Goal: Check status

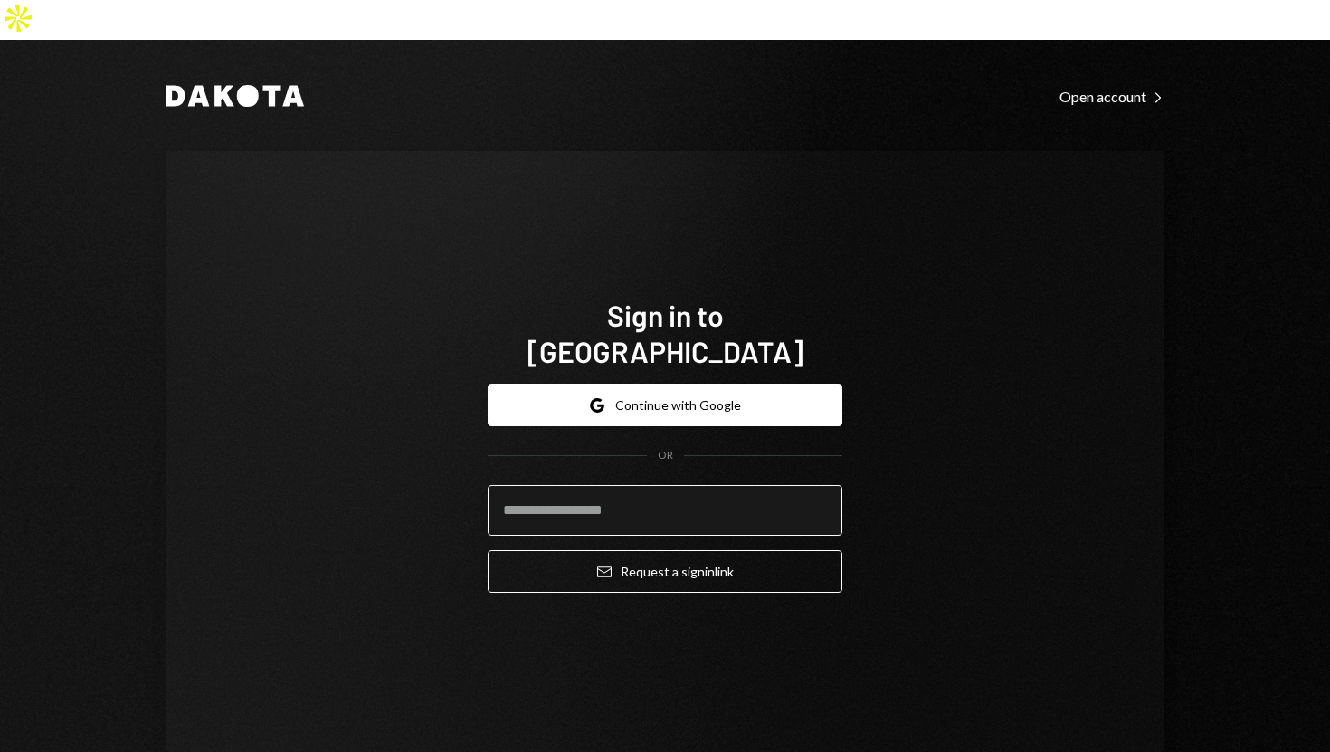
click at [567, 485] on input "email" at bounding box center [665, 510] width 355 height 51
type input "**********"
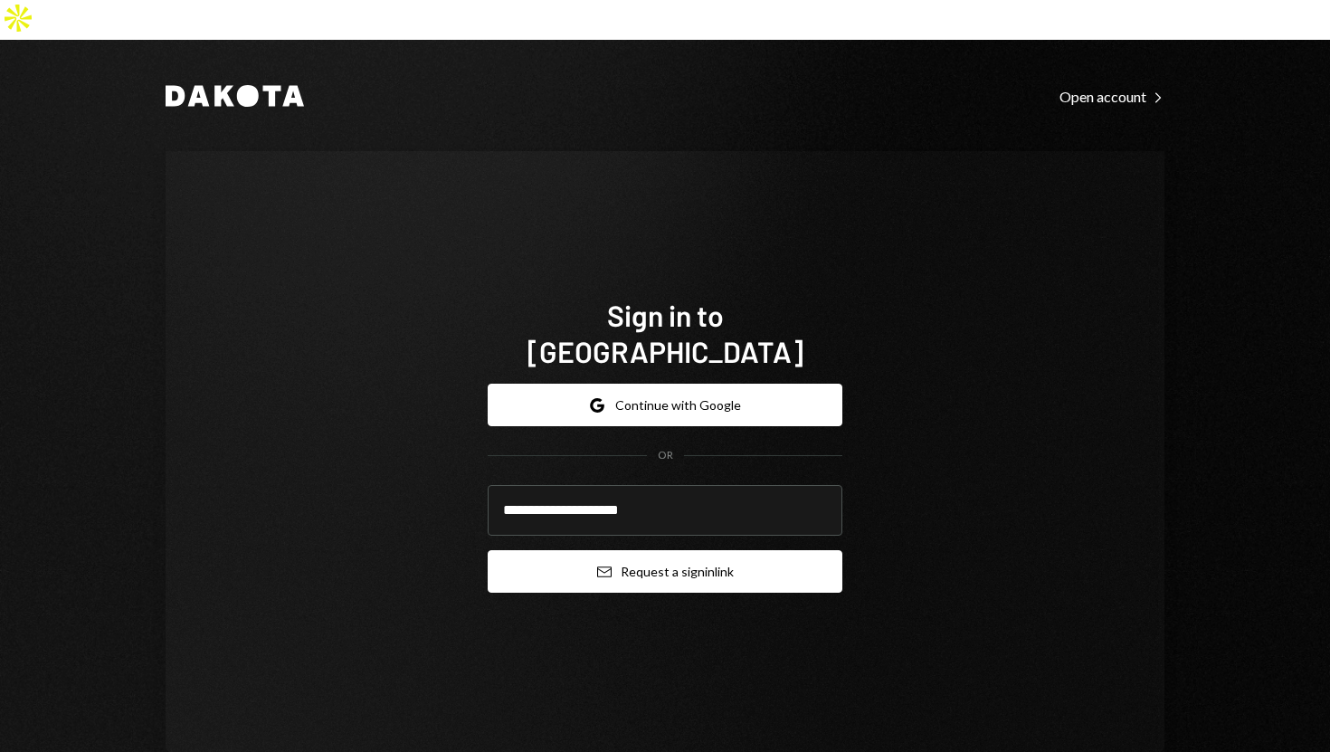
click at [495, 550] on button "Email Request a sign in link" at bounding box center [665, 571] width 355 height 43
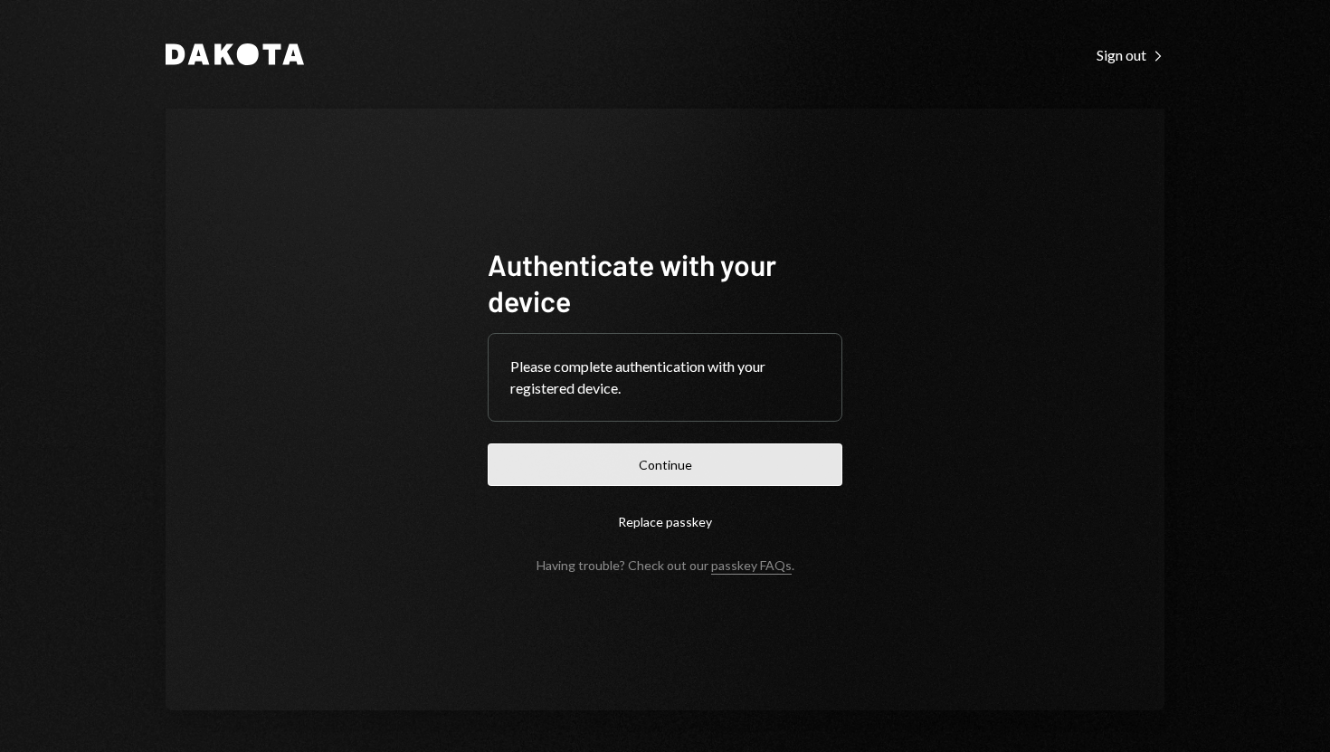
click at [646, 467] on button "Continue" at bounding box center [665, 464] width 355 height 43
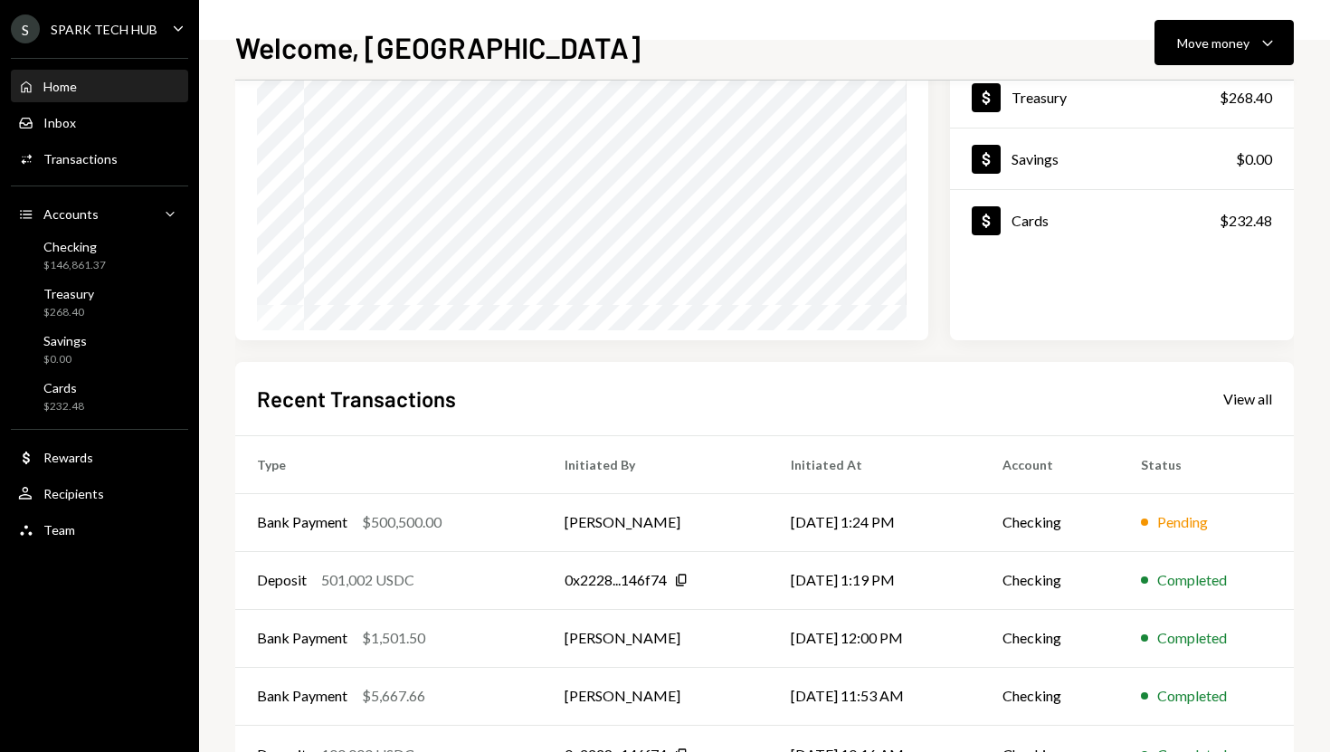
scroll to position [215, 0]
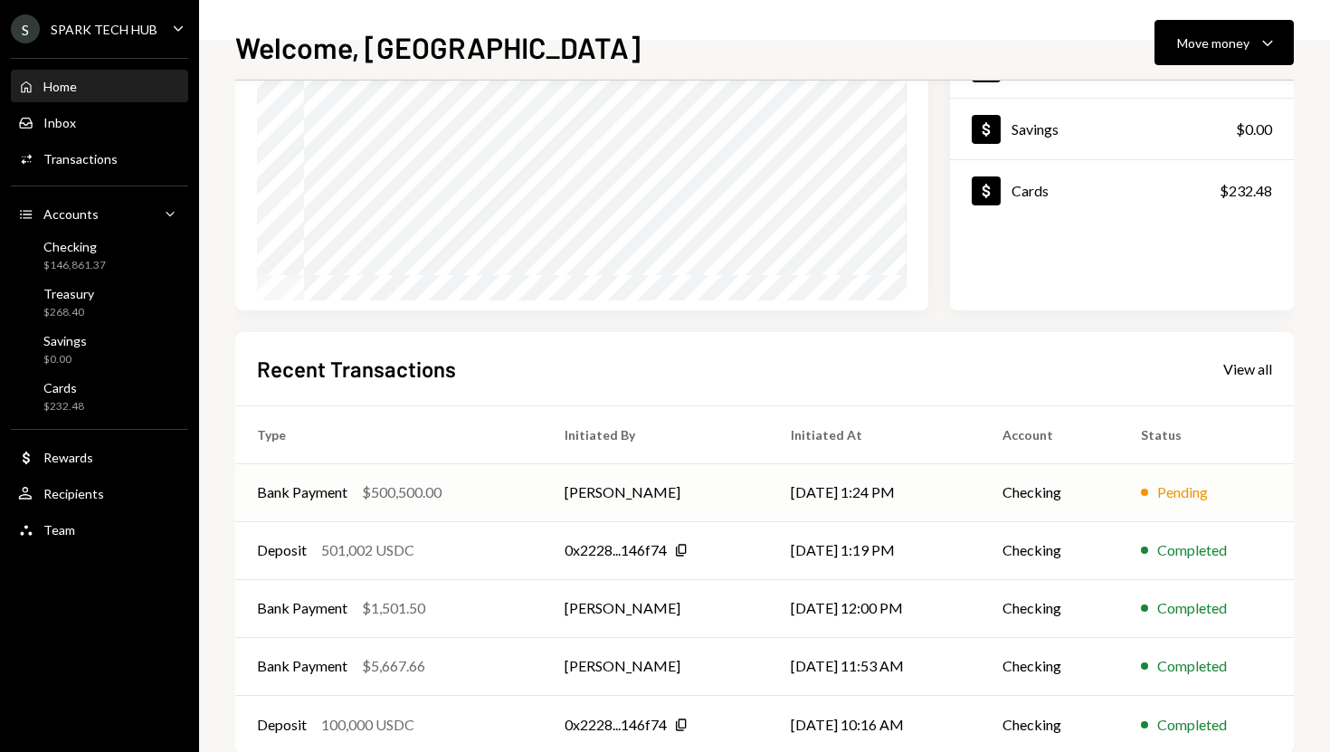
click at [1126, 501] on td "Pending" at bounding box center [1206, 492] width 175 height 58
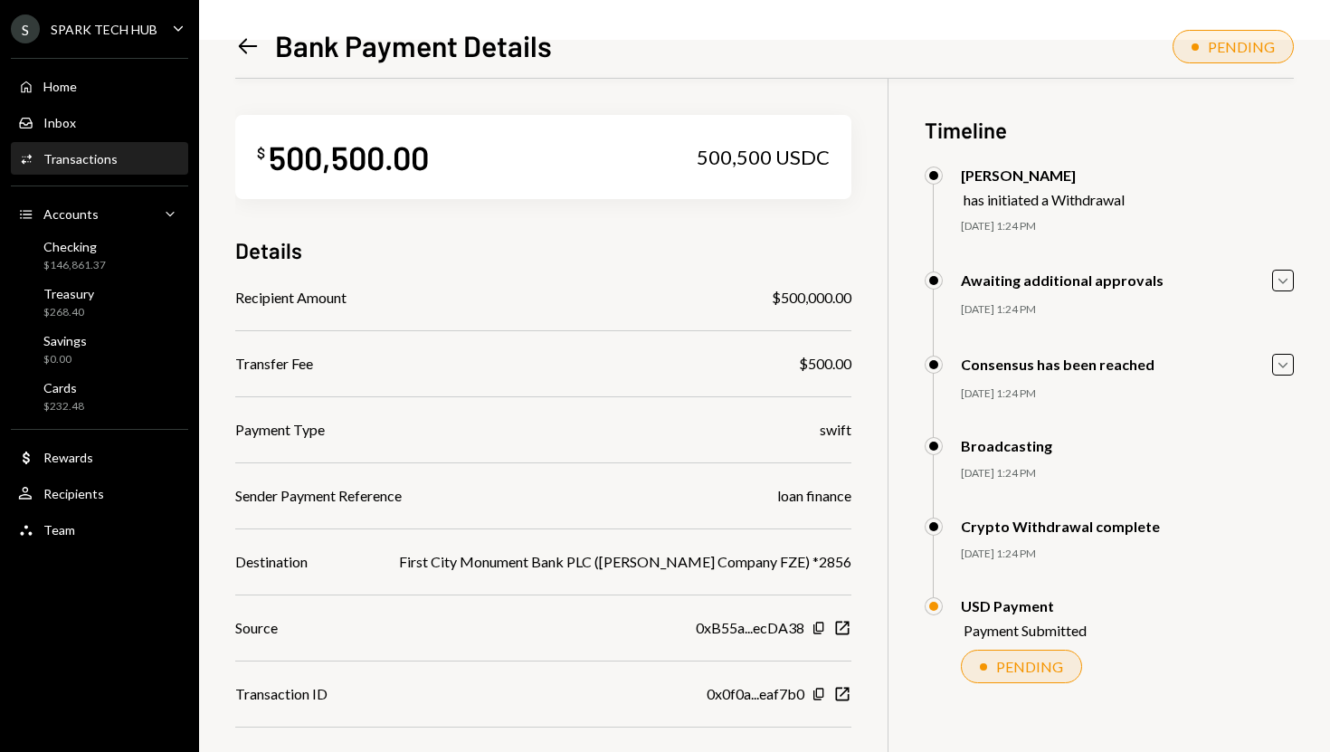
scroll to position [79, 0]
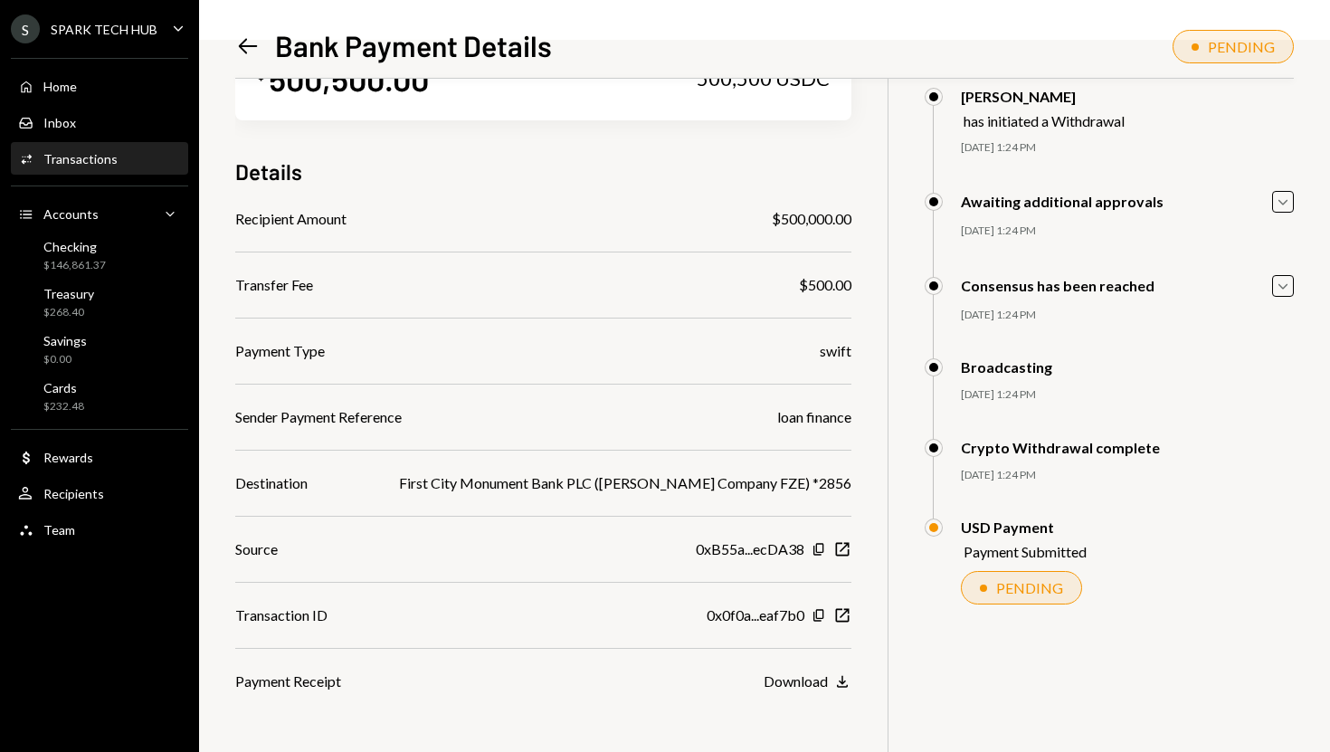
click at [83, 104] on div "Home Home Inbox Inbox Activities Transactions Accounts Accounts Caret Down Chec…" at bounding box center [99, 298] width 199 height 502
click at [70, 121] on div "Inbox" at bounding box center [59, 122] width 33 height 15
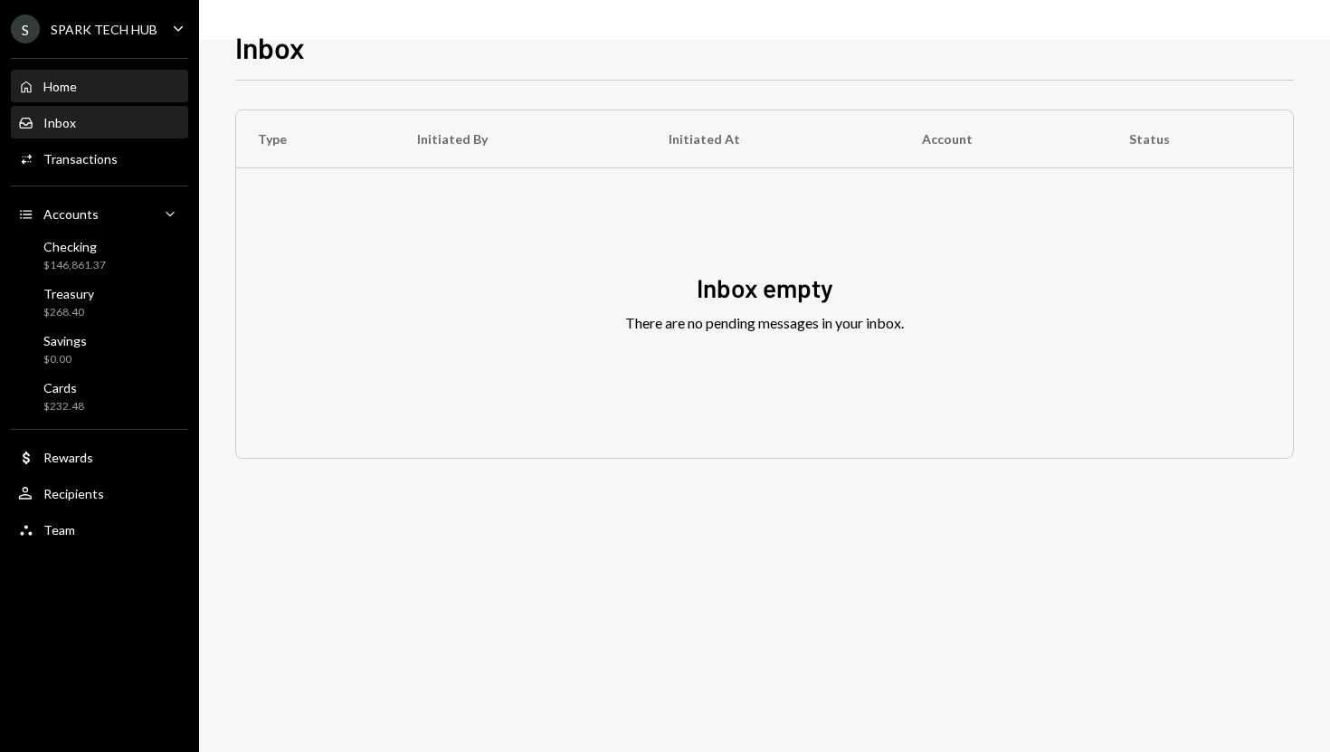
click at [98, 85] on div "Home Home" at bounding box center [99, 87] width 163 height 16
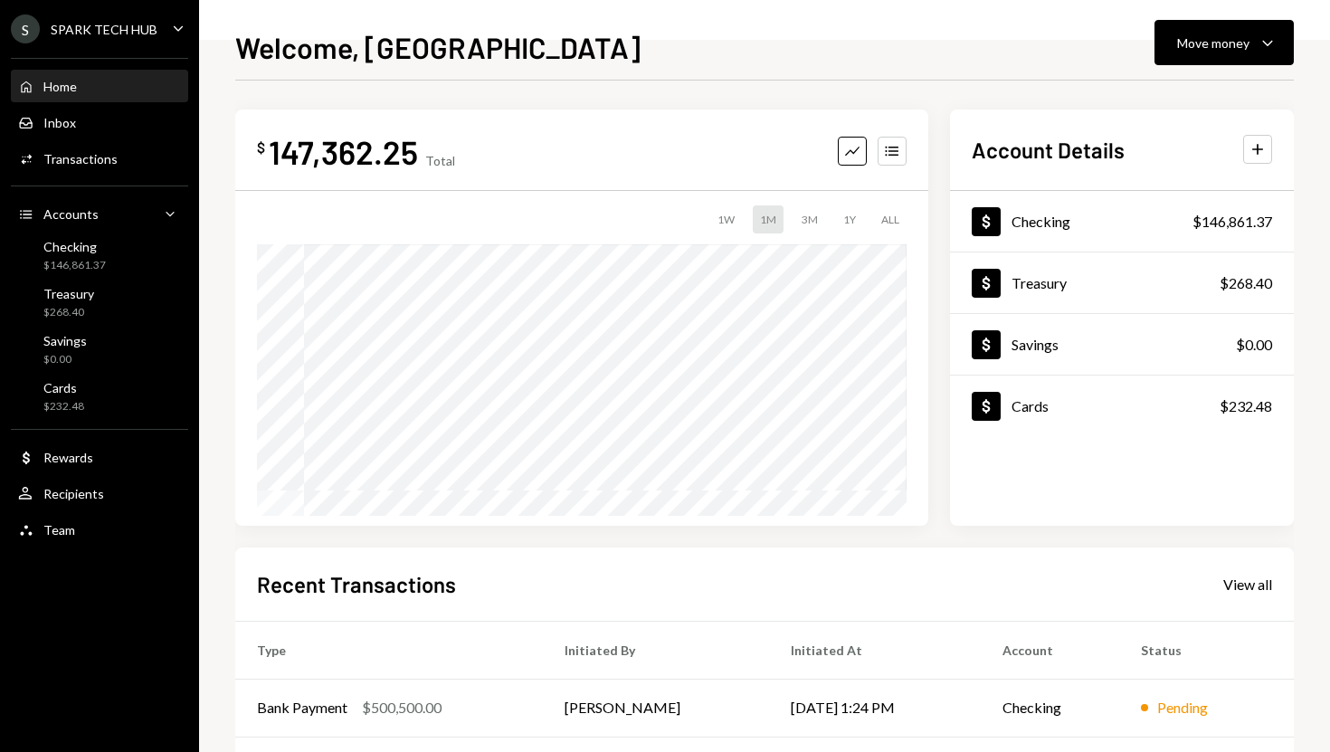
click at [108, 138] on div "Home Home Inbox Inbox Activities Transactions Accounts Accounts Caret Down Chec…" at bounding box center [99, 298] width 199 height 502
click at [95, 123] on div "Inbox Inbox" at bounding box center [99, 123] width 163 height 16
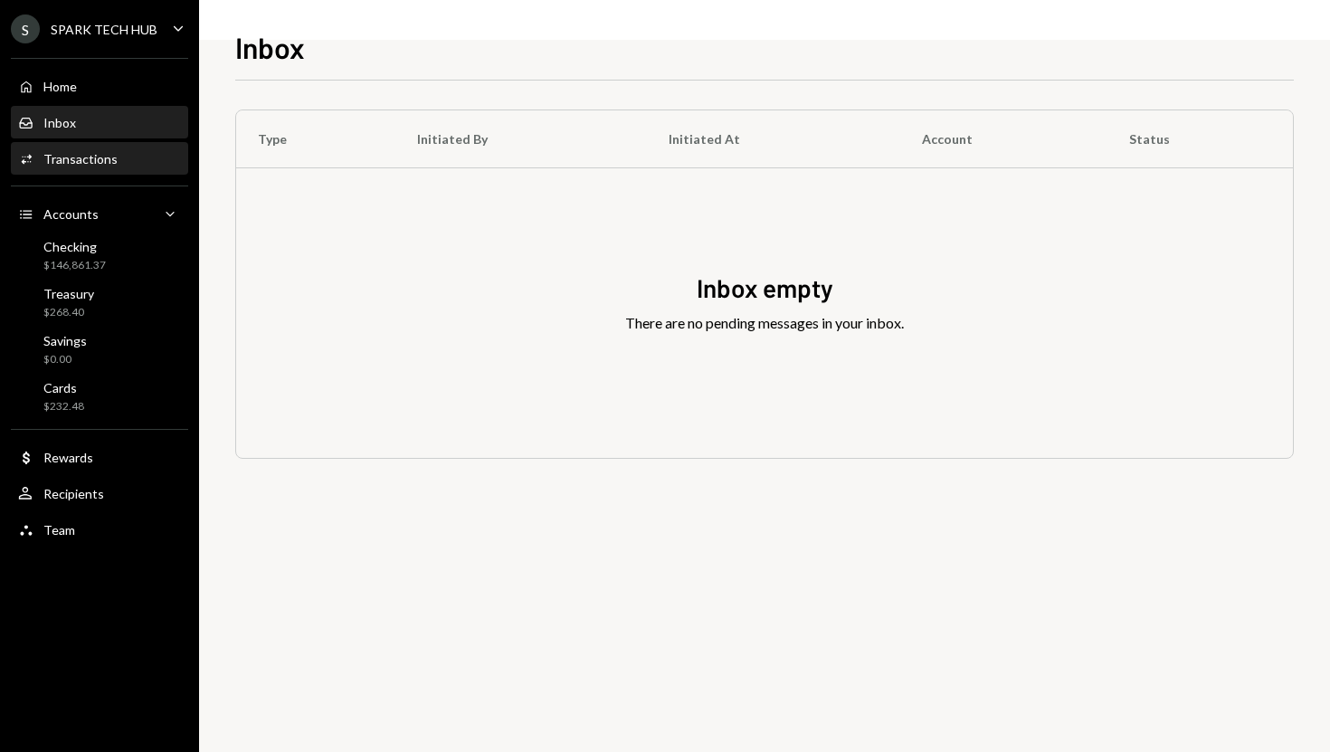
click at [109, 163] on div "Transactions" at bounding box center [80, 158] width 74 height 15
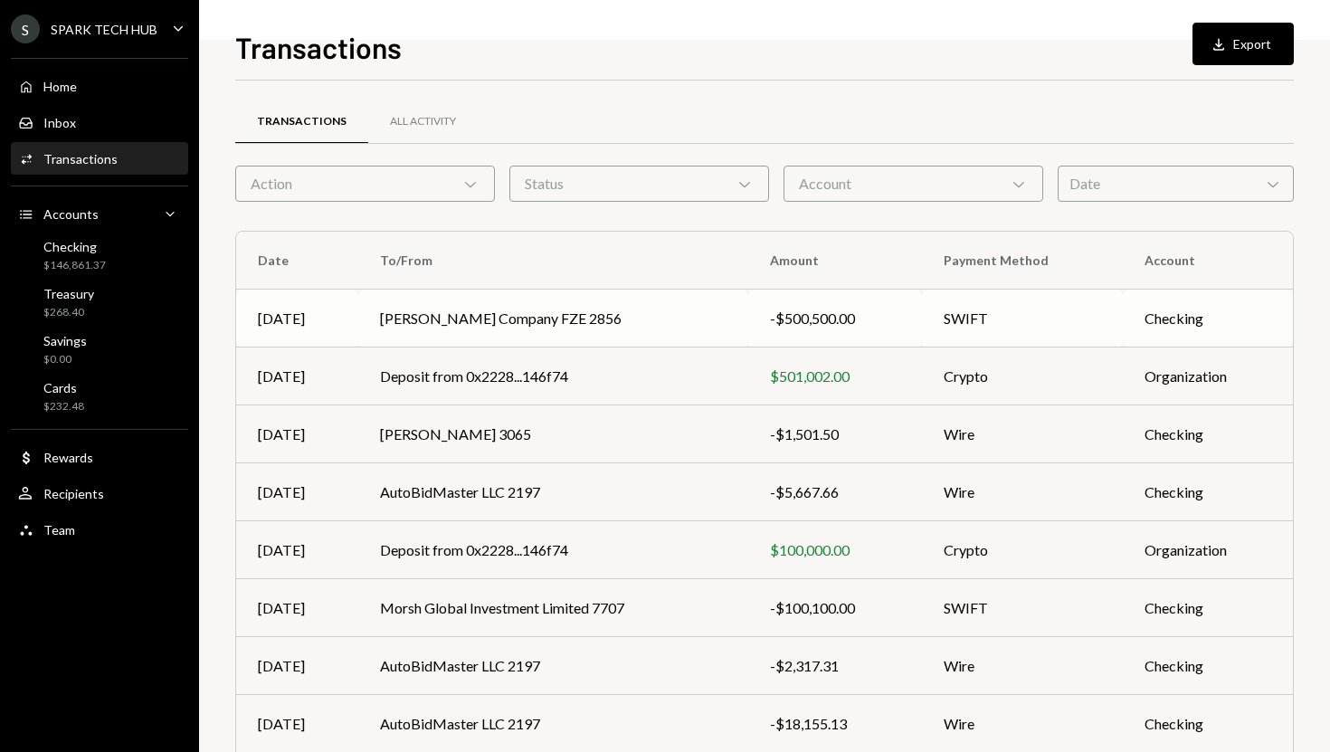
click at [608, 318] on td "Kian Smith Company FZE 2856" at bounding box center [552, 319] width 389 height 58
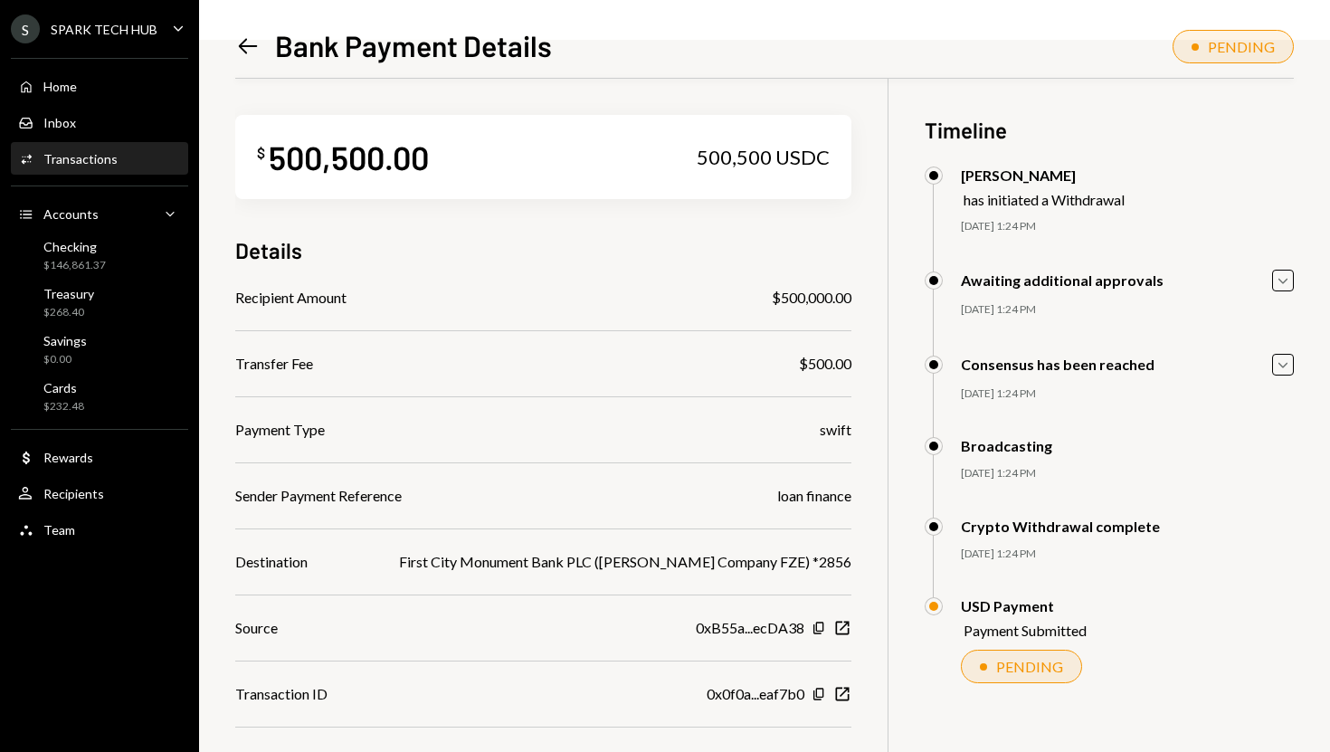
scroll to position [79, 0]
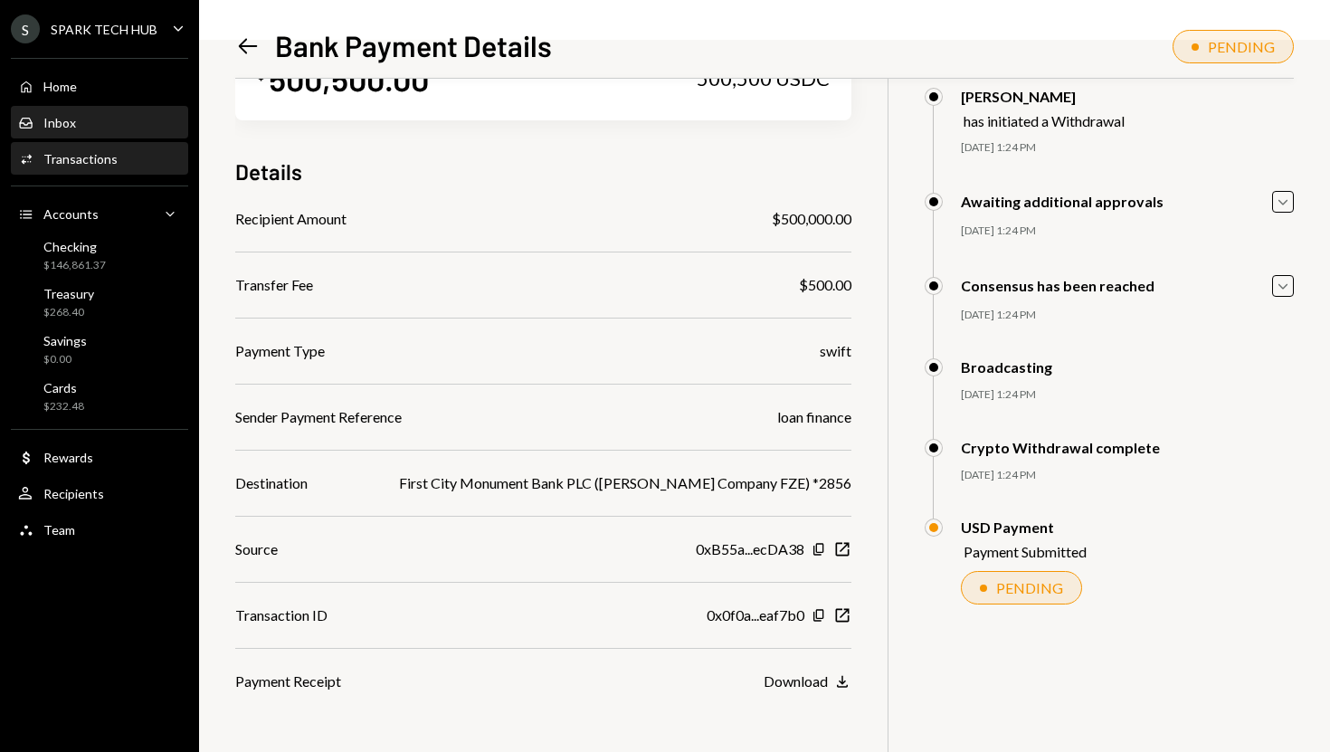
click at [126, 131] on div "Inbox Inbox" at bounding box center [99, 123] width 163 height 31
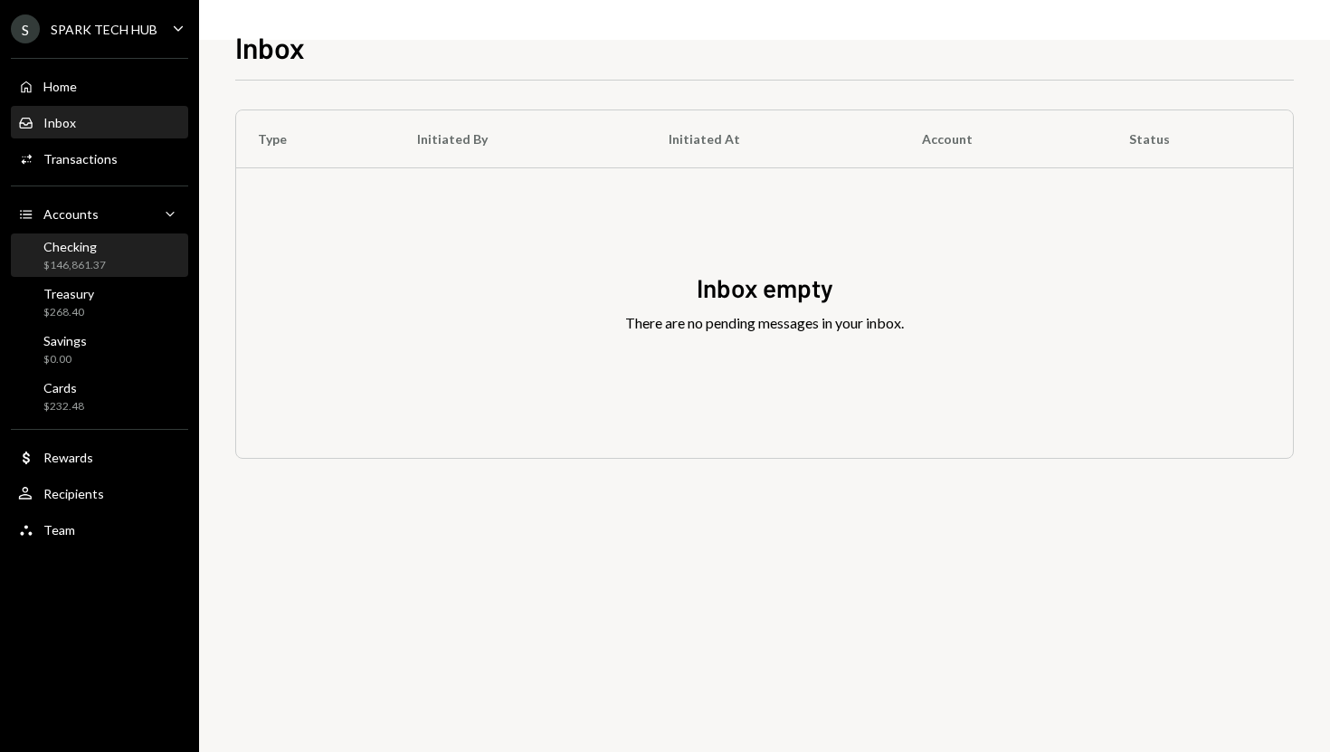
click at [115, 264] on div "Checking $146,861.37" at bounding box center [99, 256] width 163 height 34
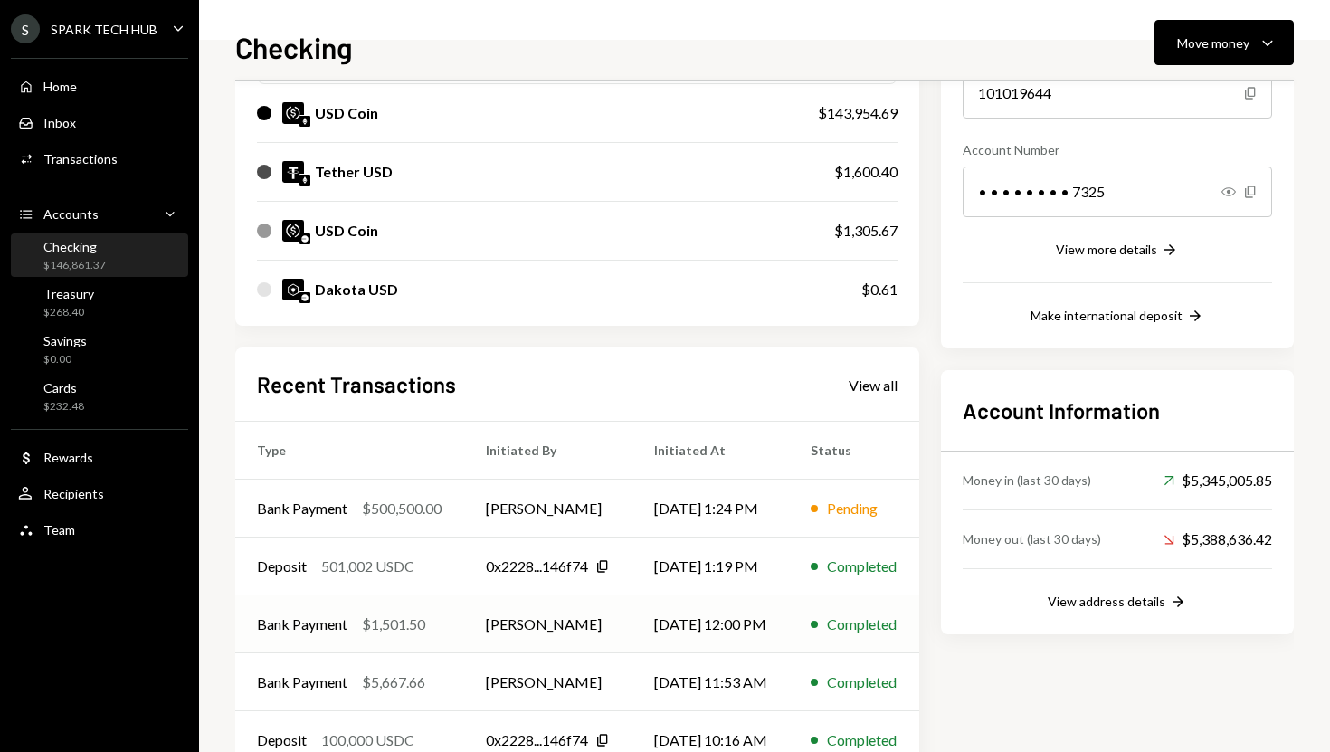
scroll to position [280, 0]
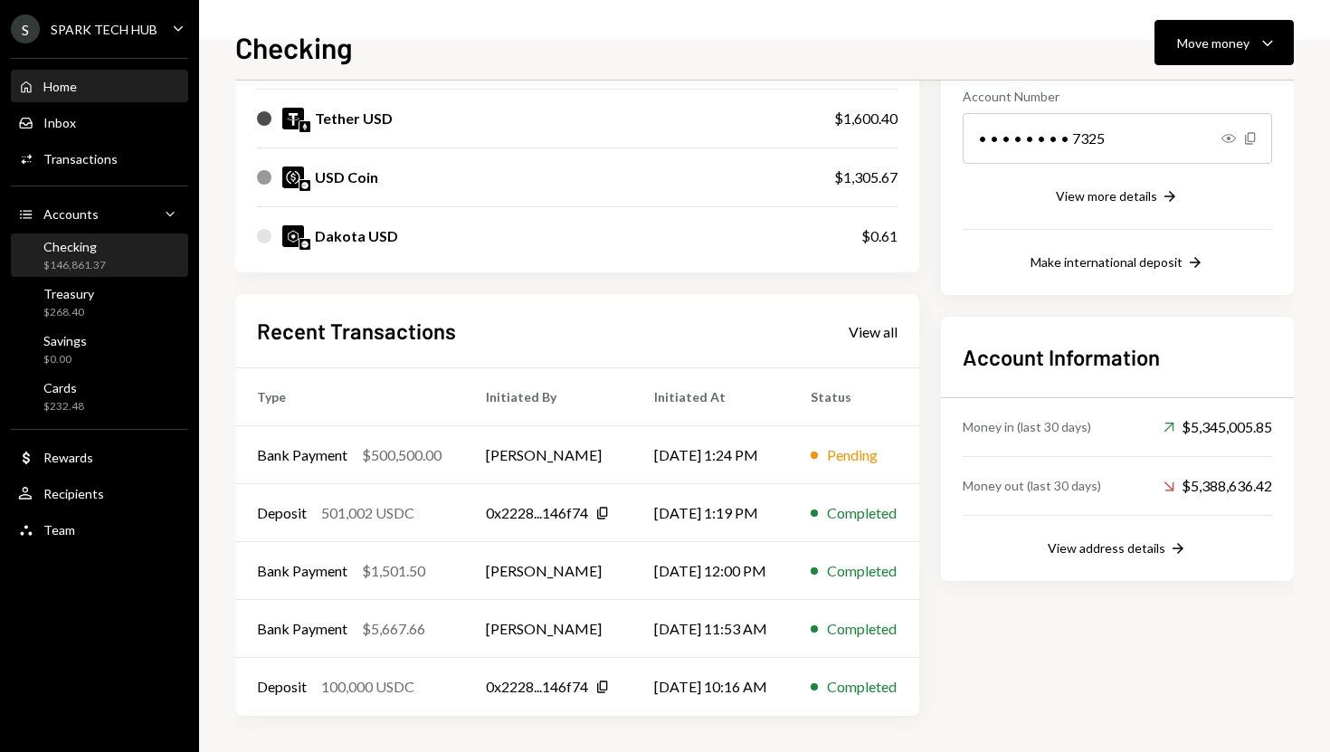
click at [123, 88] on div "Home Home" at bounding box center [99, 87] width 163 height 16
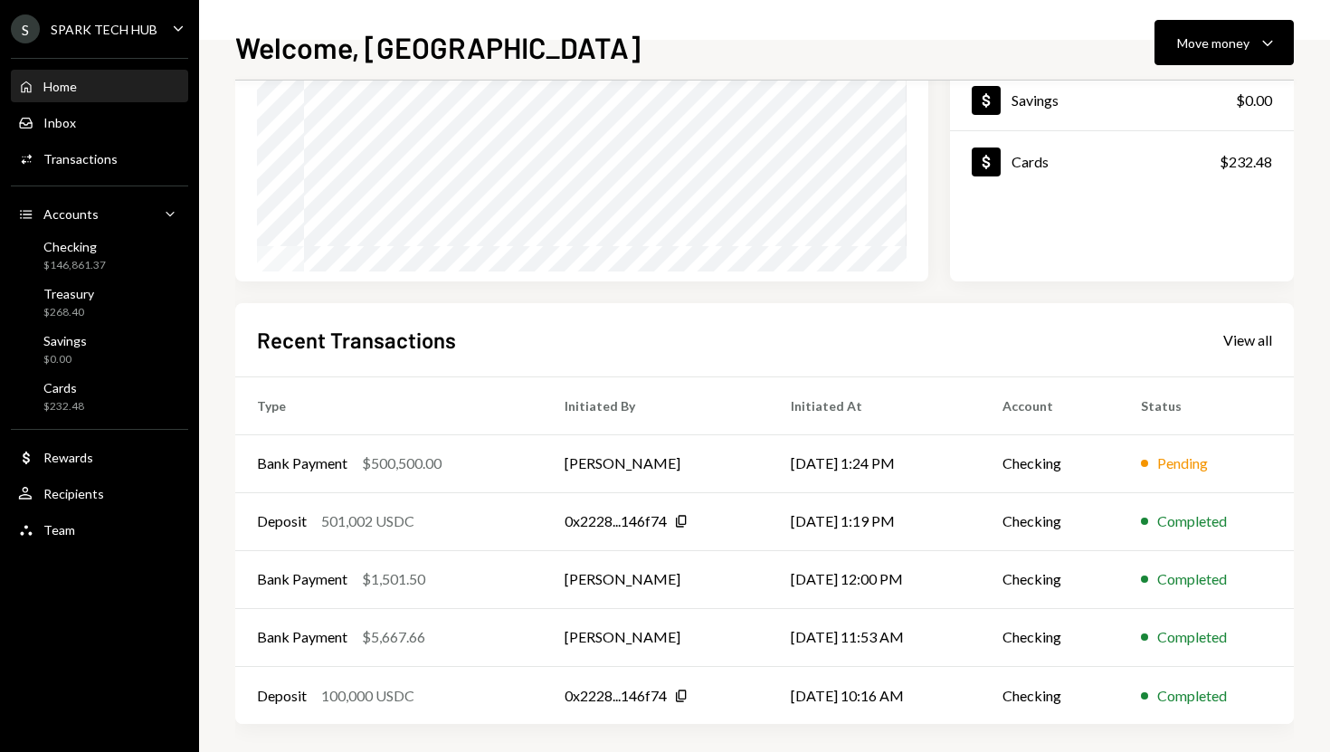
scroll to position [252, 0]
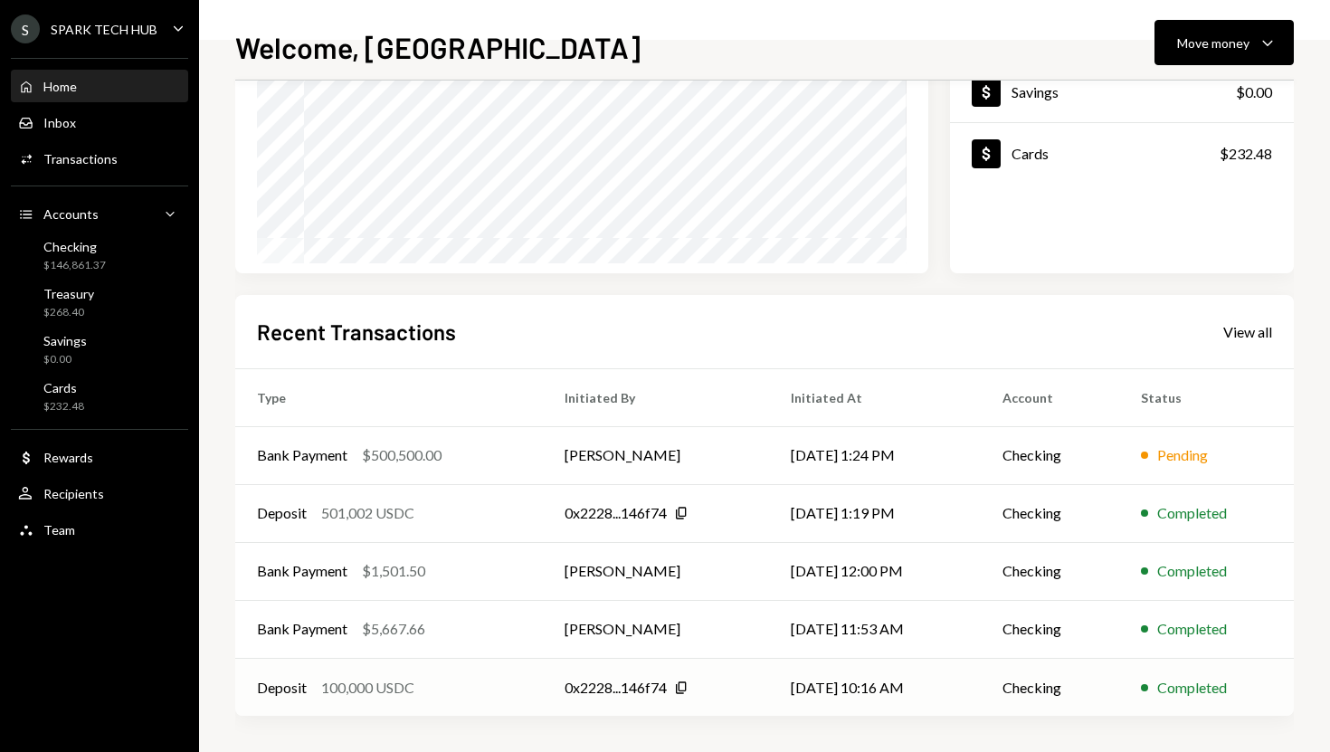
click at [859, 693] on td "[DATE] 10:16 AM" at bounding box center [875, 687] width 212 height 58
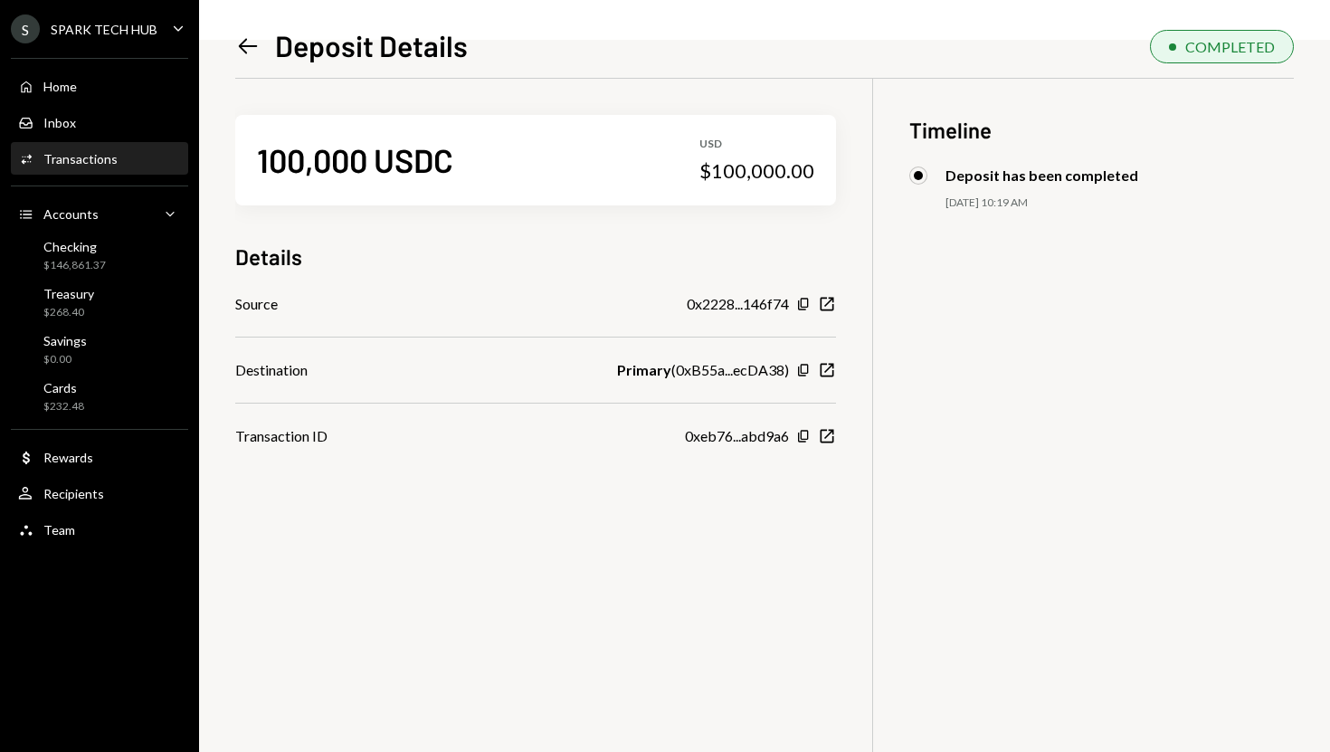
click at [243, 47] on icon "Left Arrow" at bounding box center [247, 45] width 25 height 25
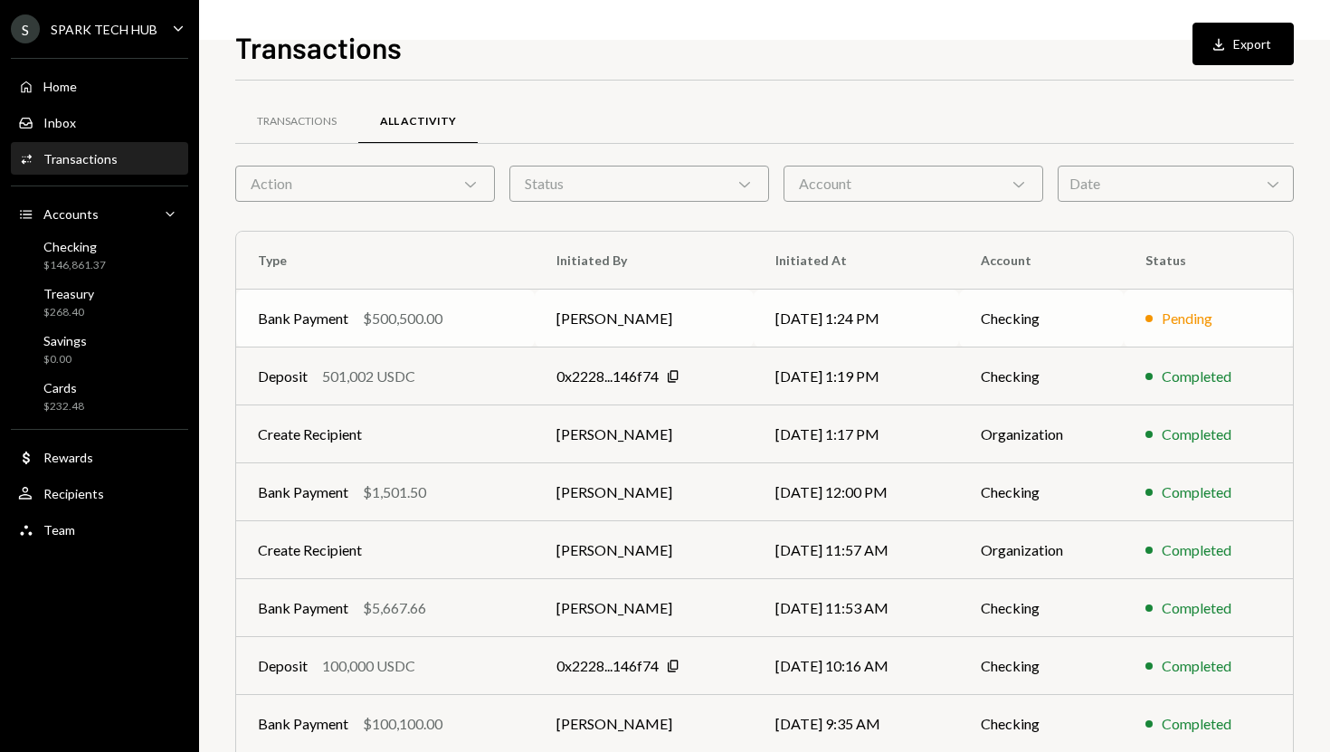
click at [390, 329] on td "Bank Payment $500,500.00" at bounding box center [385, 319] width 299 height 58
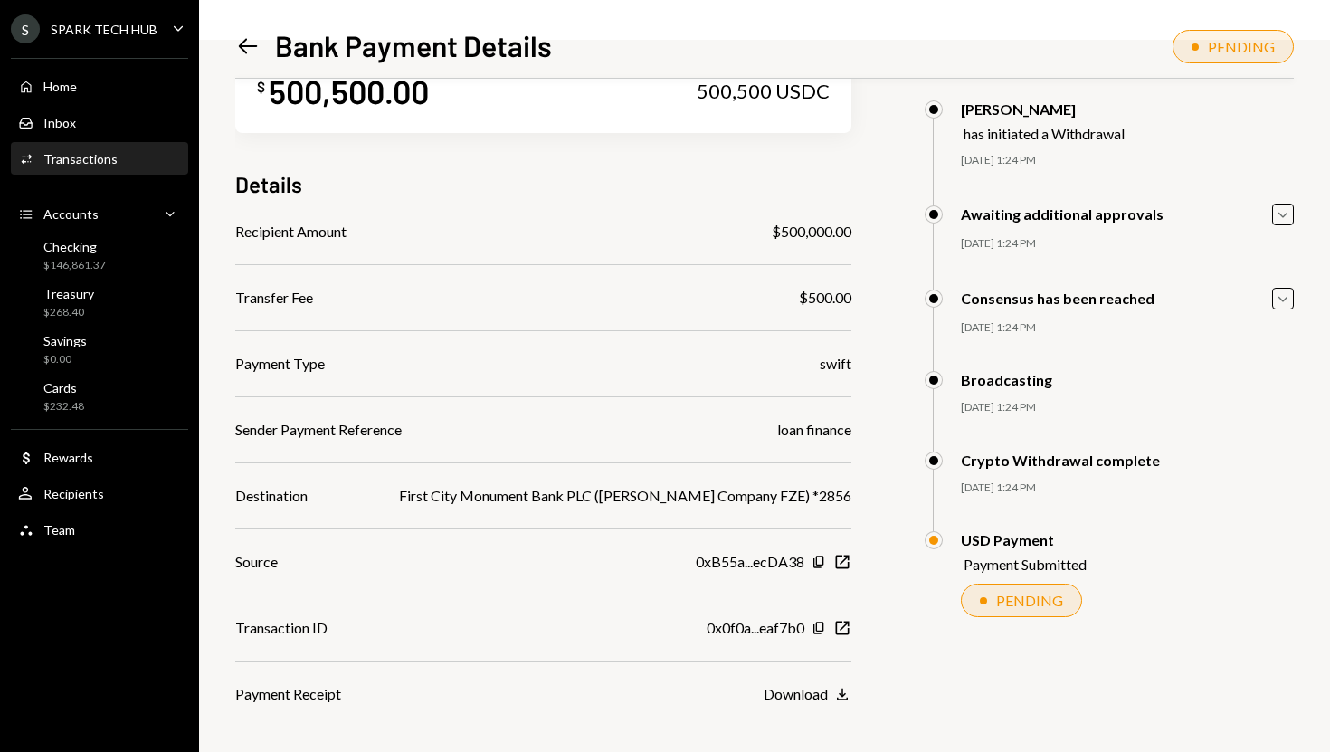
scroll to position [79, 0]
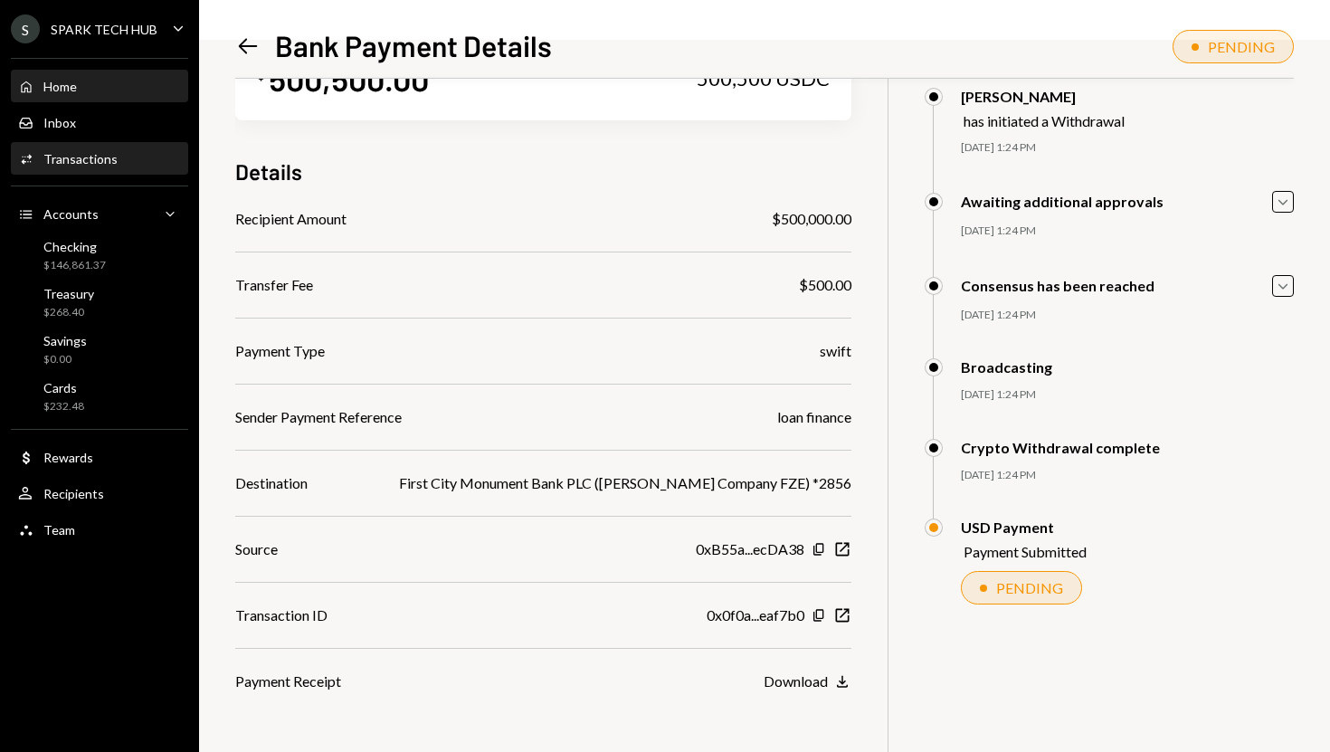
click at [110, 95] on div "Home Home" at bounding box center [99, 86] width 163 height 31
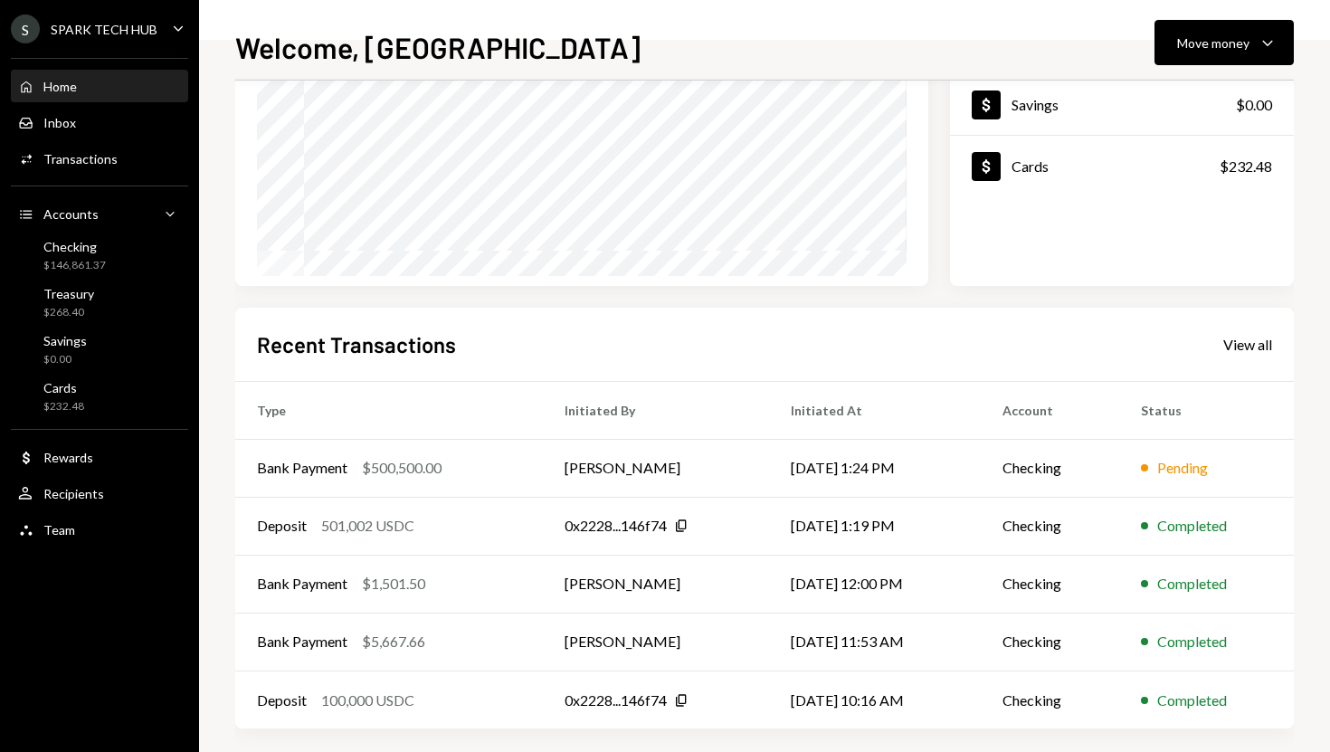
scroll to position [252, 0]
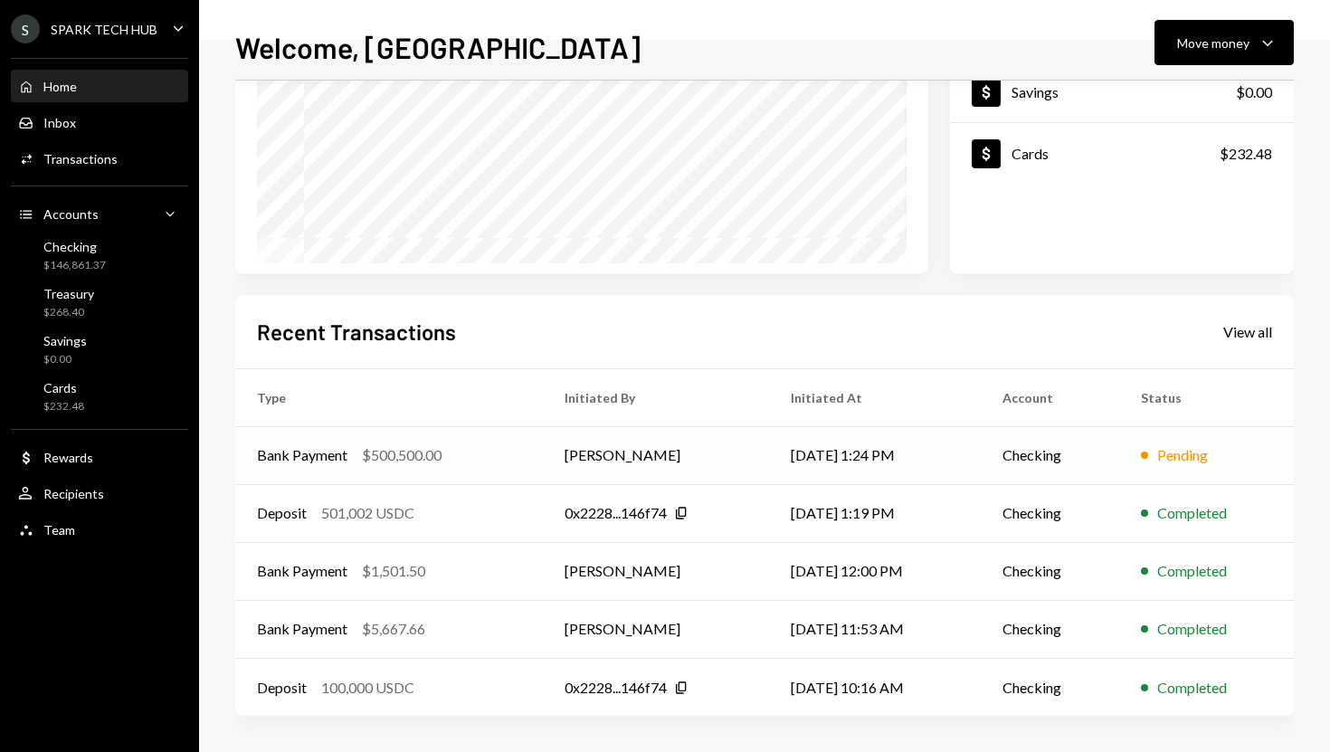
click at [688, 459] on td "[PERSON_NAME]" at bounding box center [656, 455] width 226 height 58
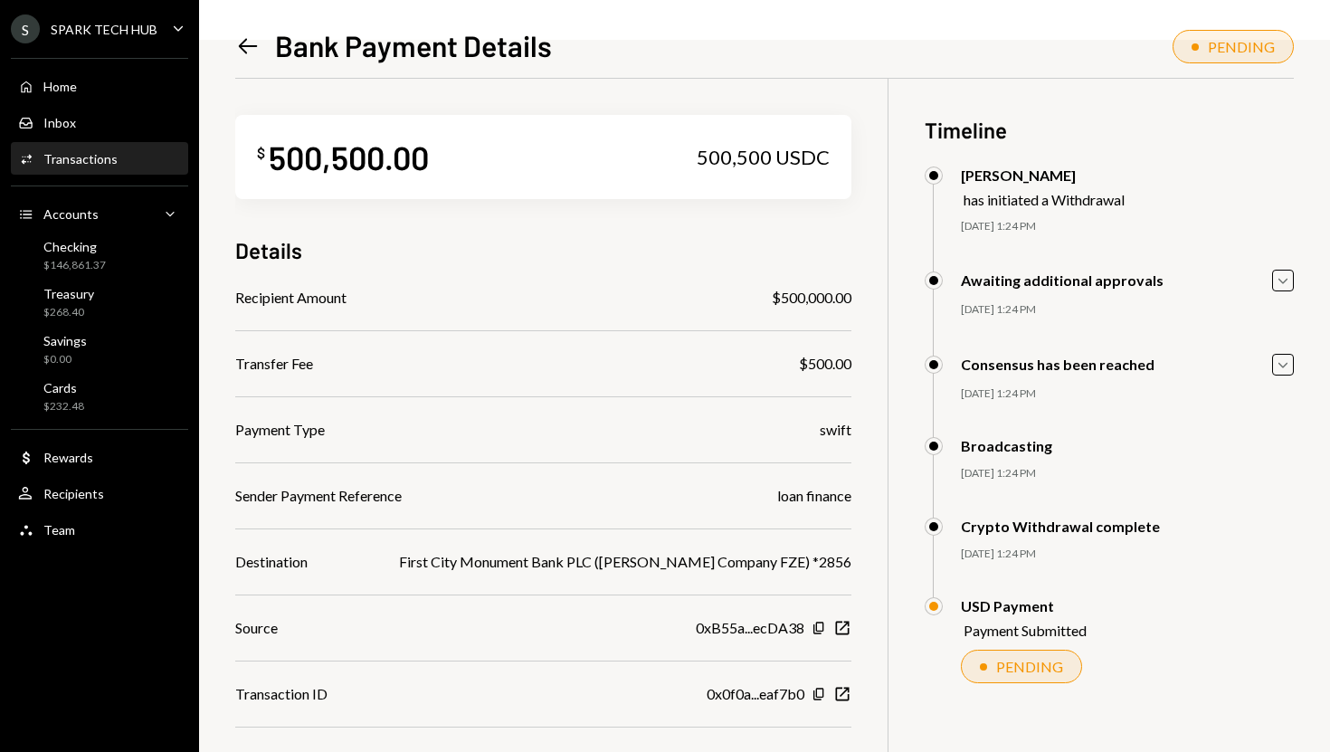
click at [119, 102] on div "Home Home Inbox Inbox Activities Transactions Accounts Accounts Caret Down Chec…" at bounding box center [99, 298] width 199 height 502
click at [108, 92] on div "Home Home" at bounding box center [99, 87] width 163 height 16
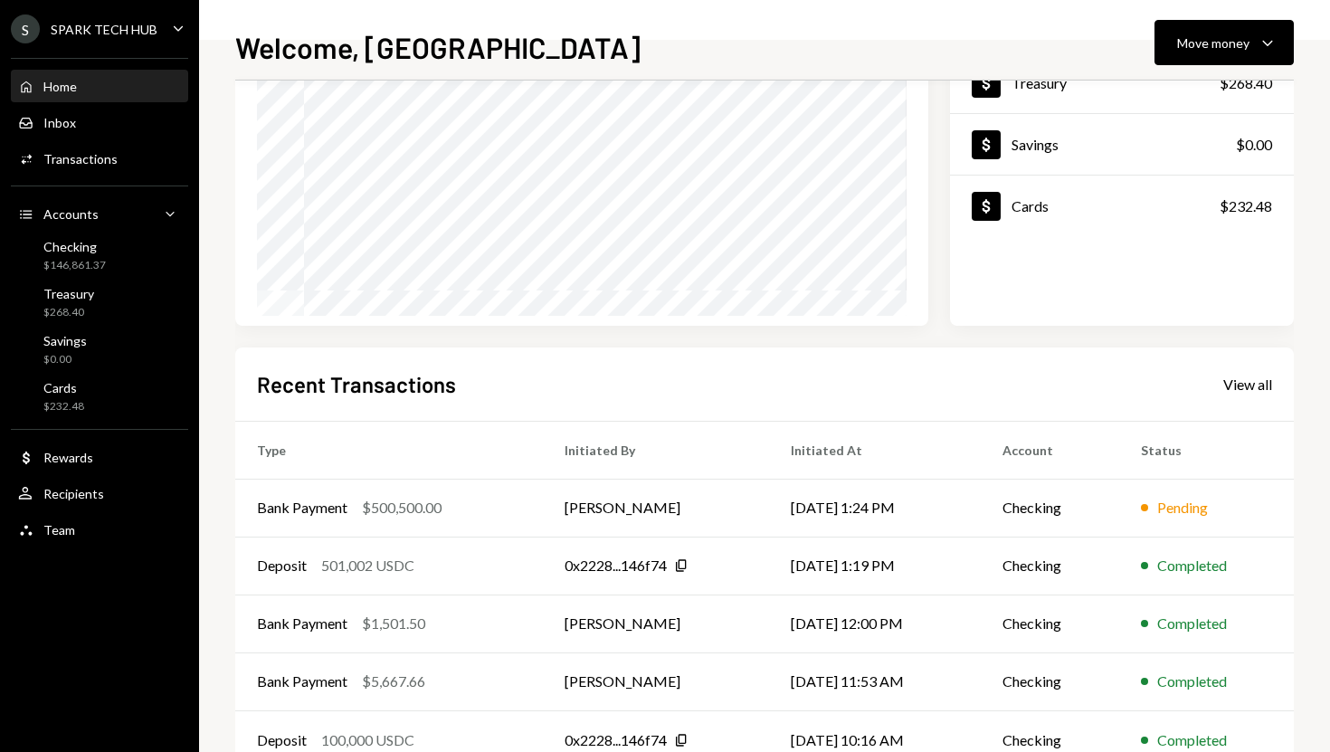
scroll to position [232, 0]
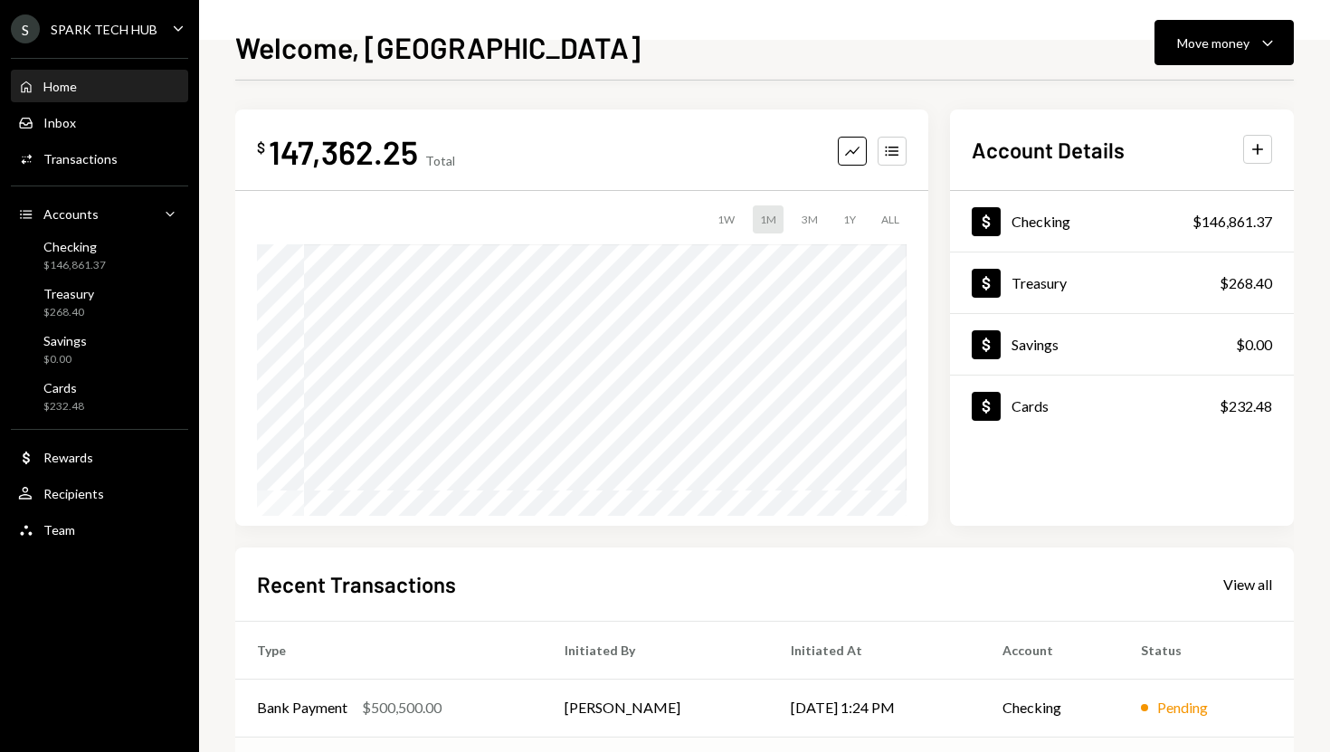
scroll to position [252, 0]
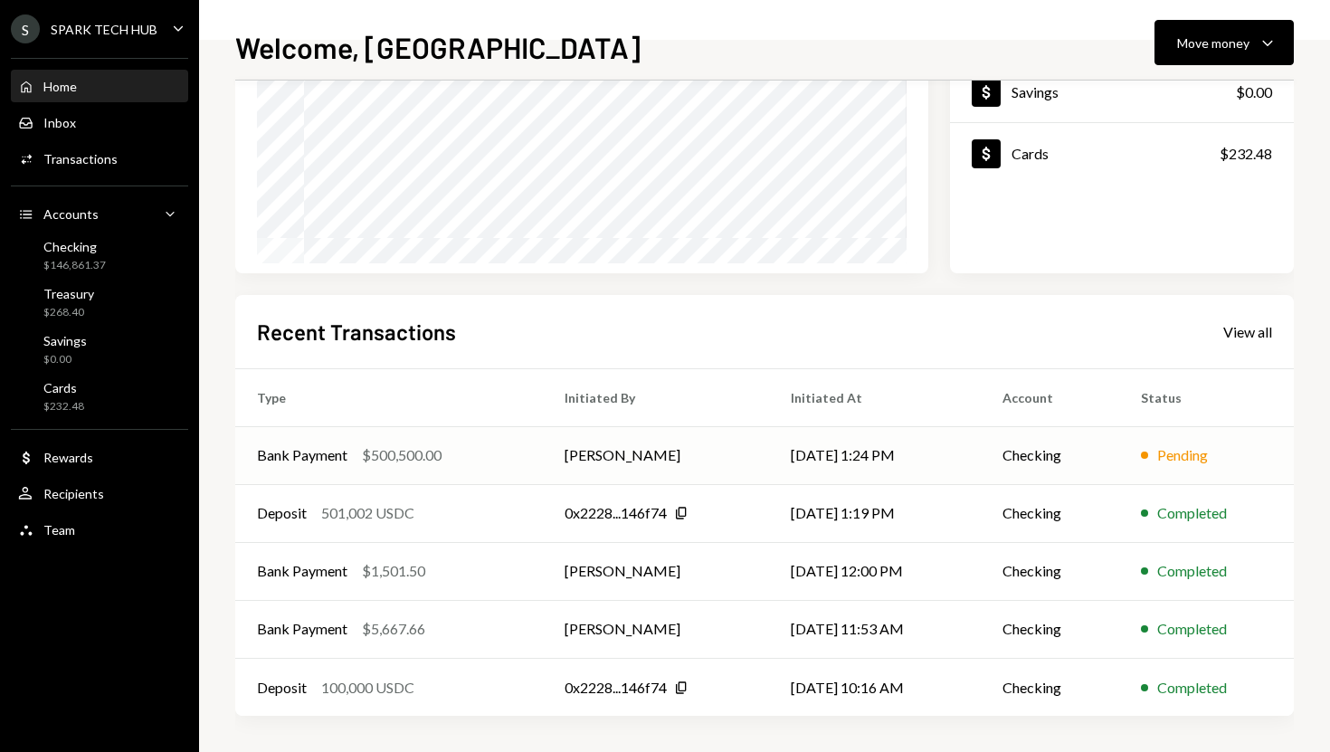
click at [597, 459] on td "[PERSON_NAME]" at bounding box center [656, 455] width 226 height 58
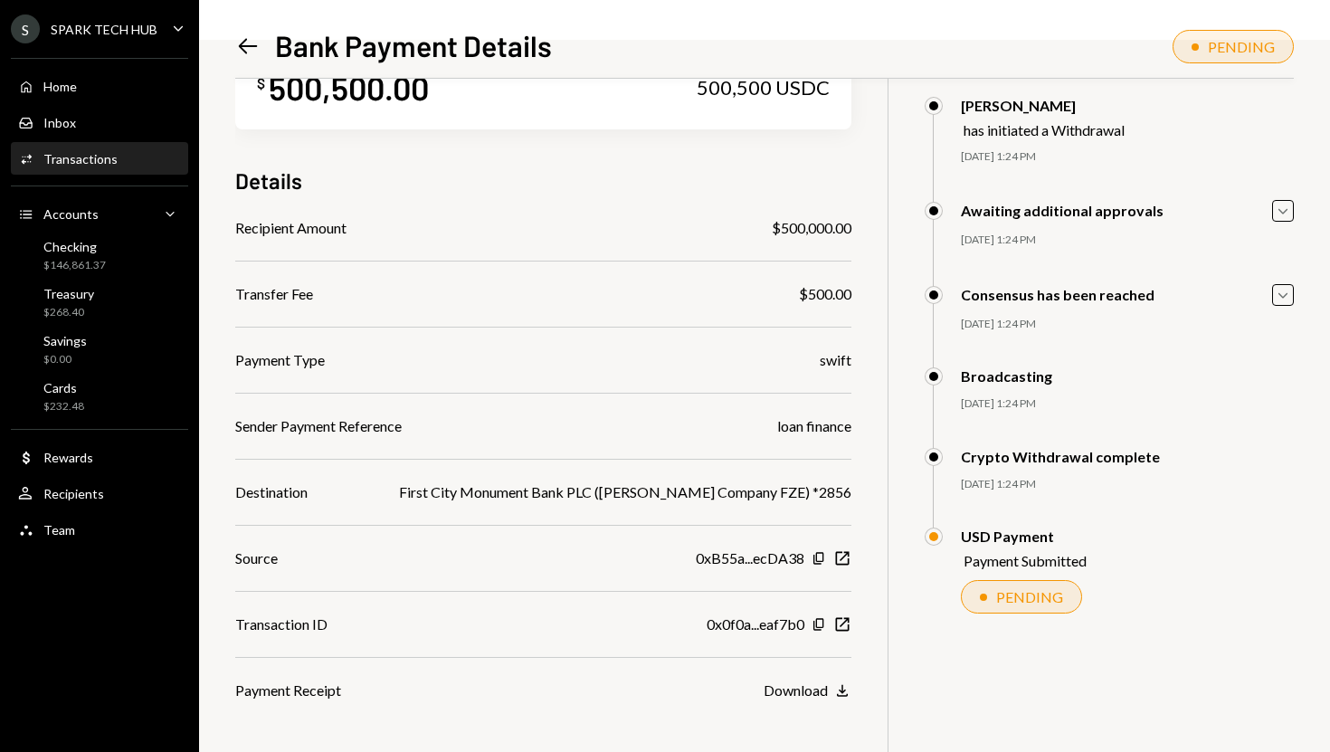
scroll to position [79, 0]
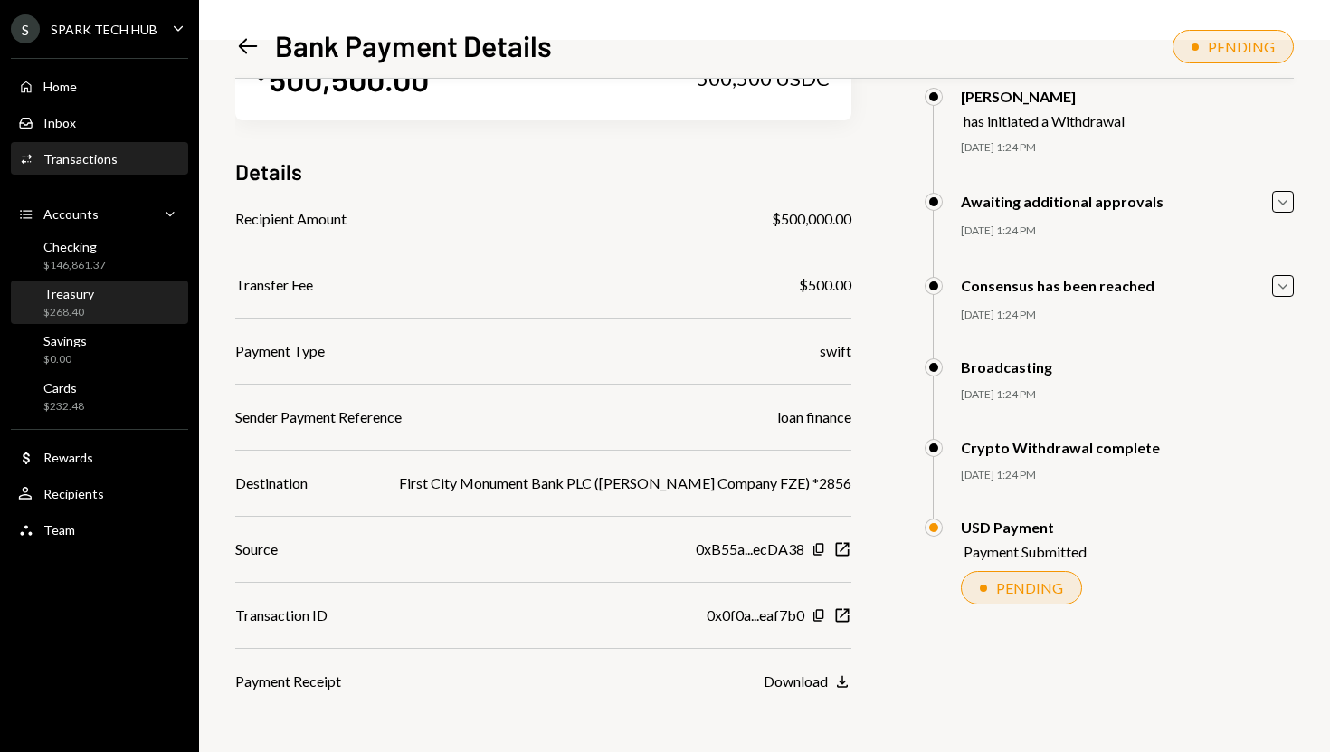
click at [116, 299] on div "Treasury $268.40" at bounding box center [99, 303] width 163 height 34
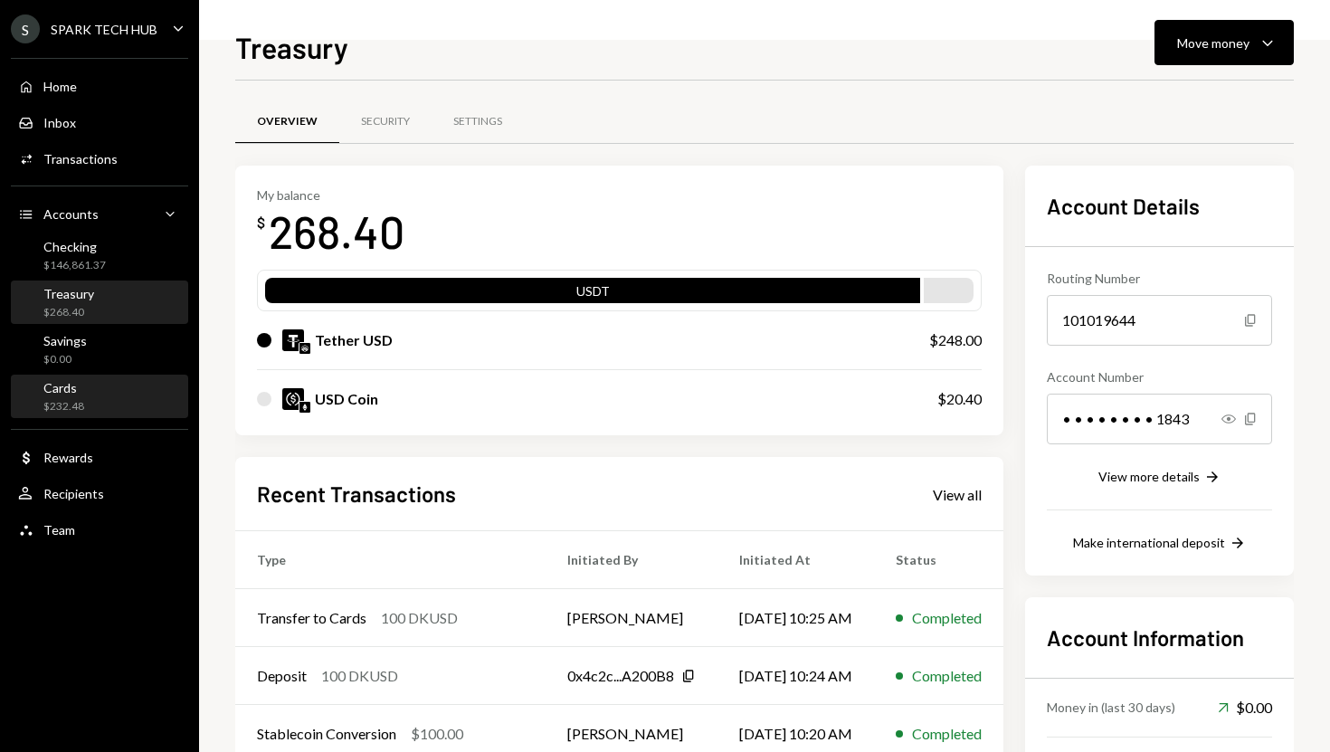
click at [87, 401] on div "Cards $232.48" at bounding box center [99, 397] width 163 height 34
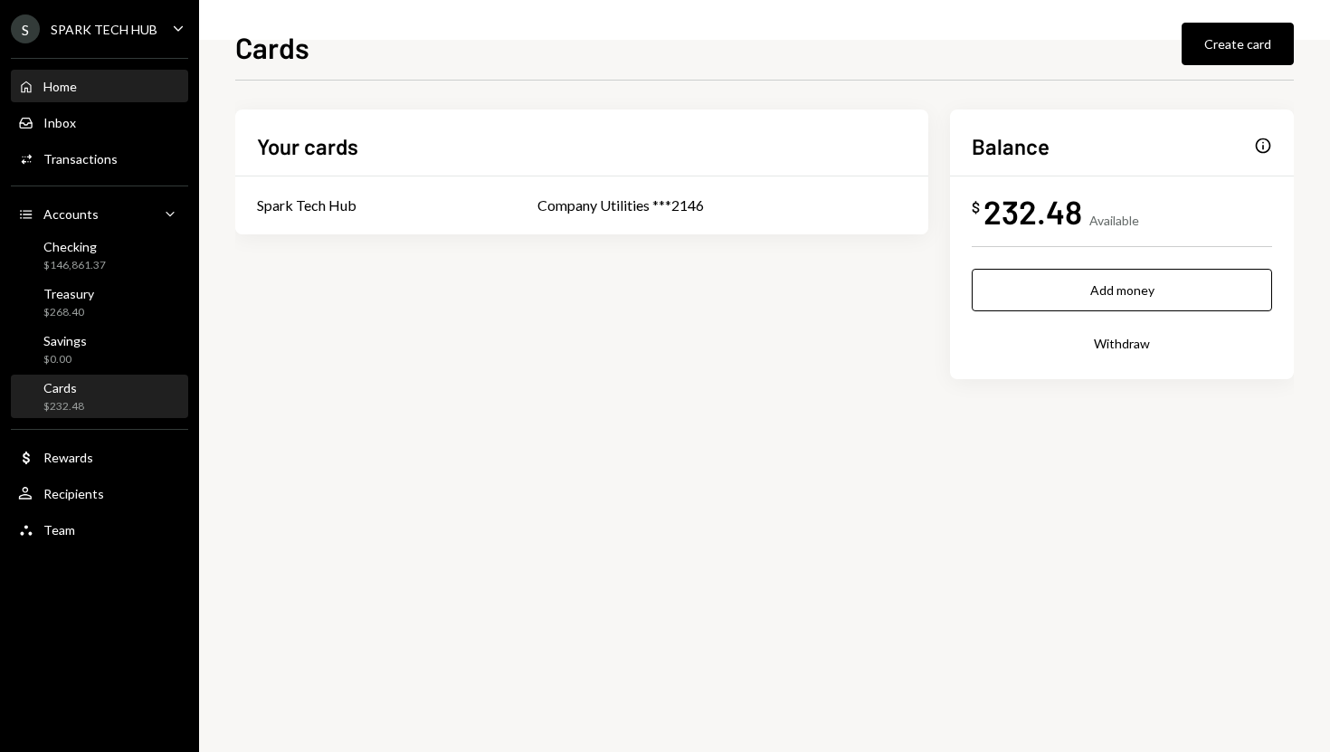
click at [113, 95] on div "Home Home" at bounding box center [99, 86] width 163 height 31
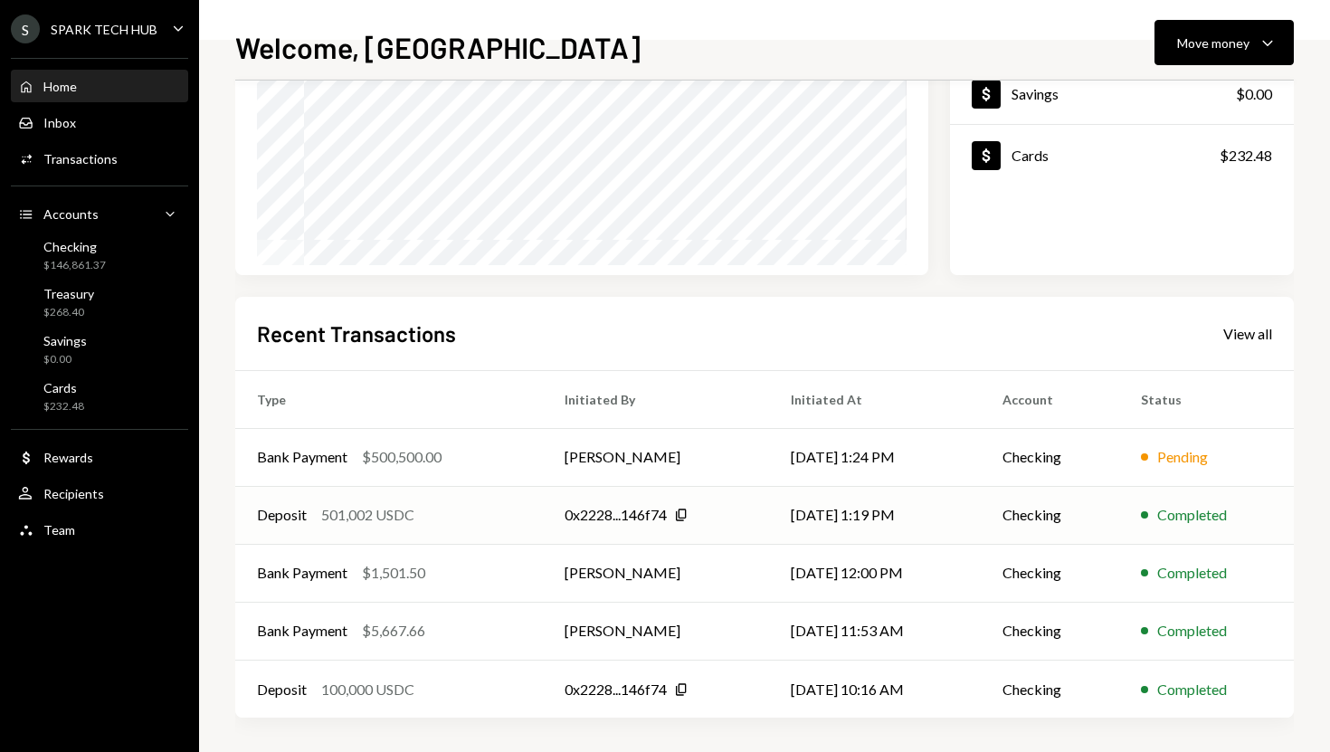
scroll to position [252, 0]
click at [641, 462] on td "[PERSON_NAME]" at bounding box center [656, 455] width 226 height 58
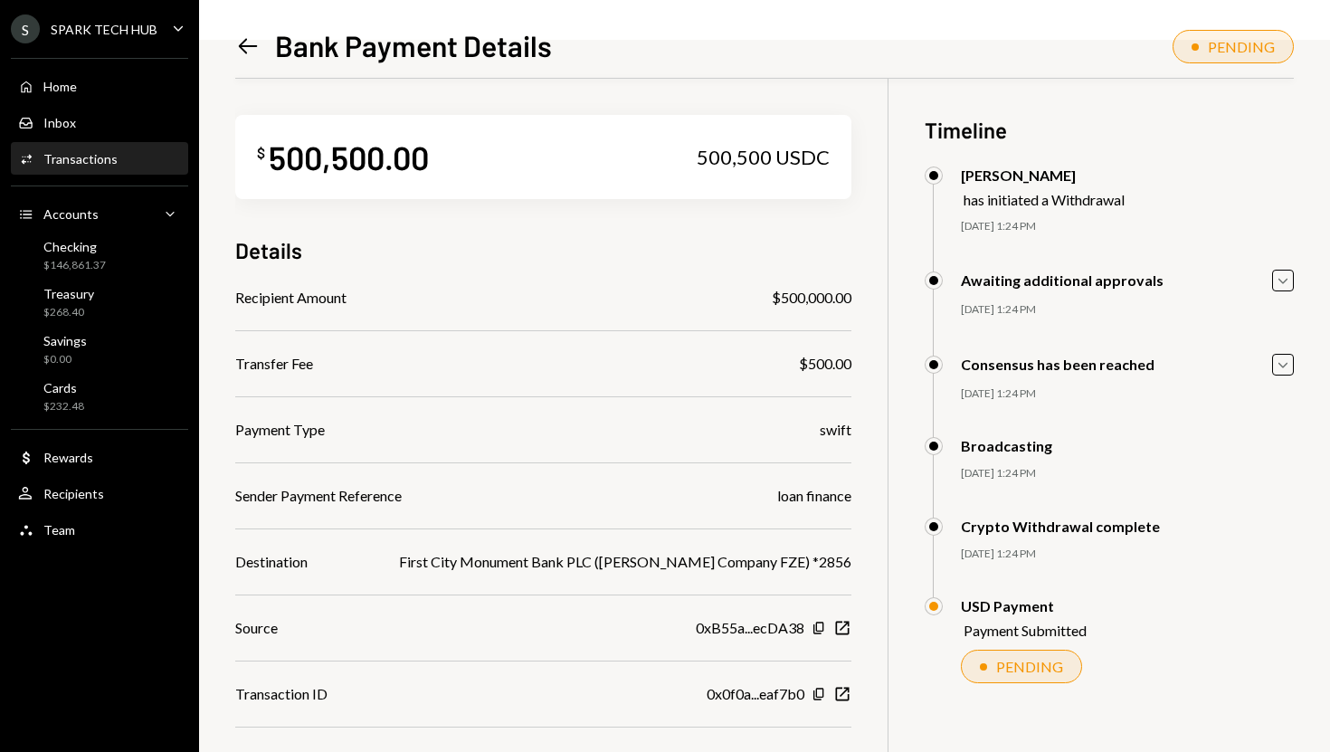
scroll to position [79, 0]
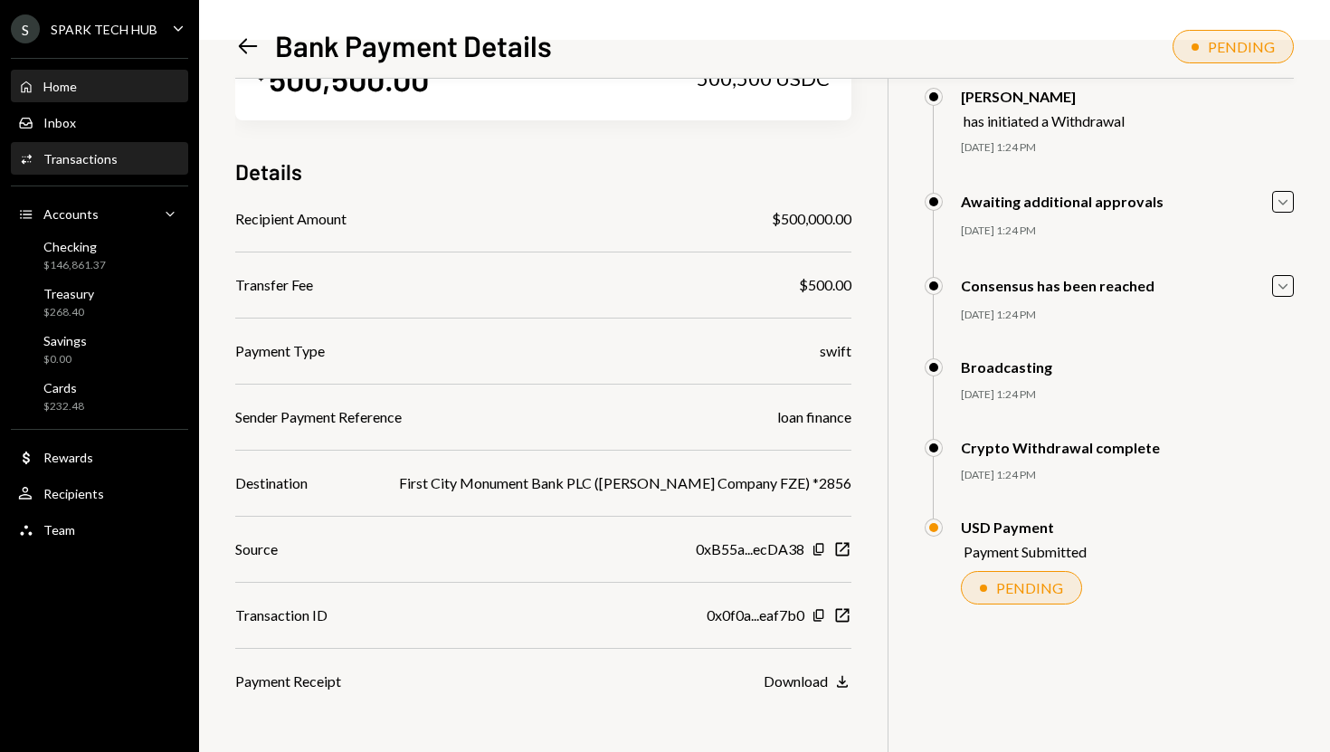
click at [112, 95] on div "Home Home" at bounding box center [99, 86] width 163 height 31
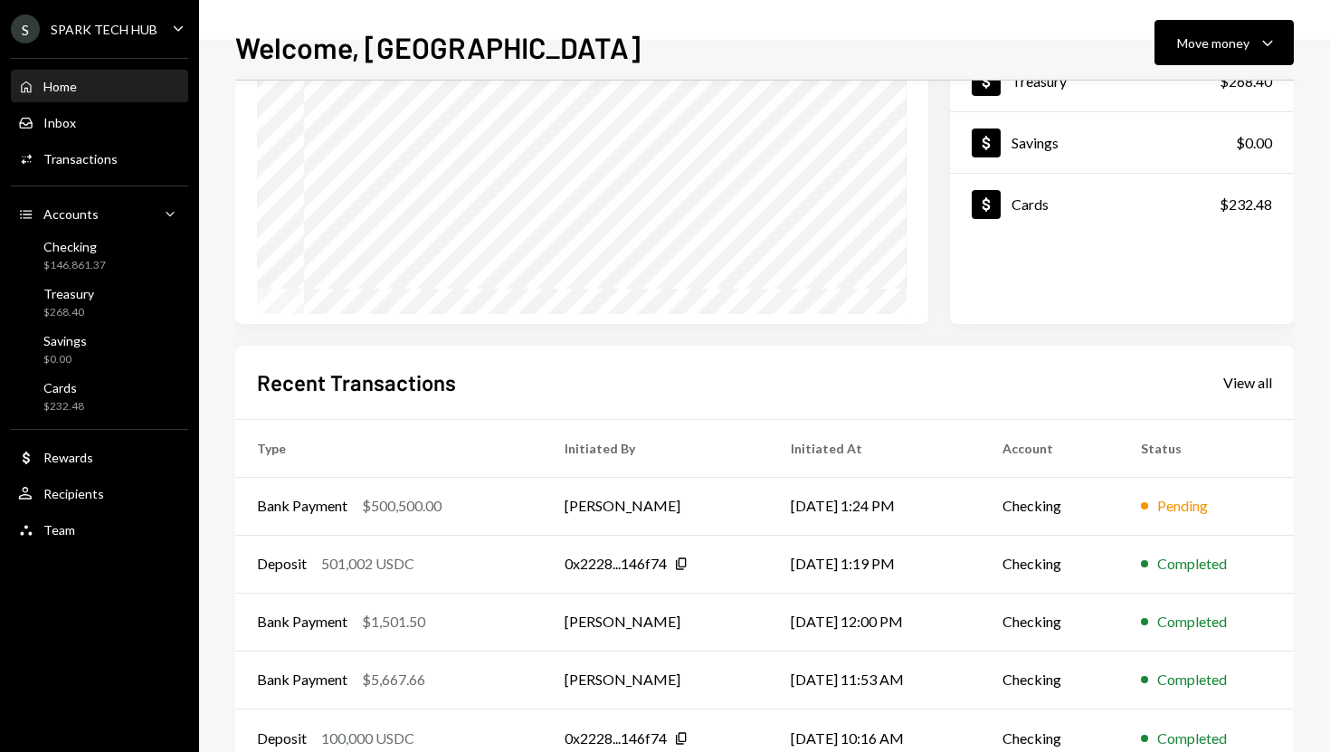
scroll to position [252, 0]
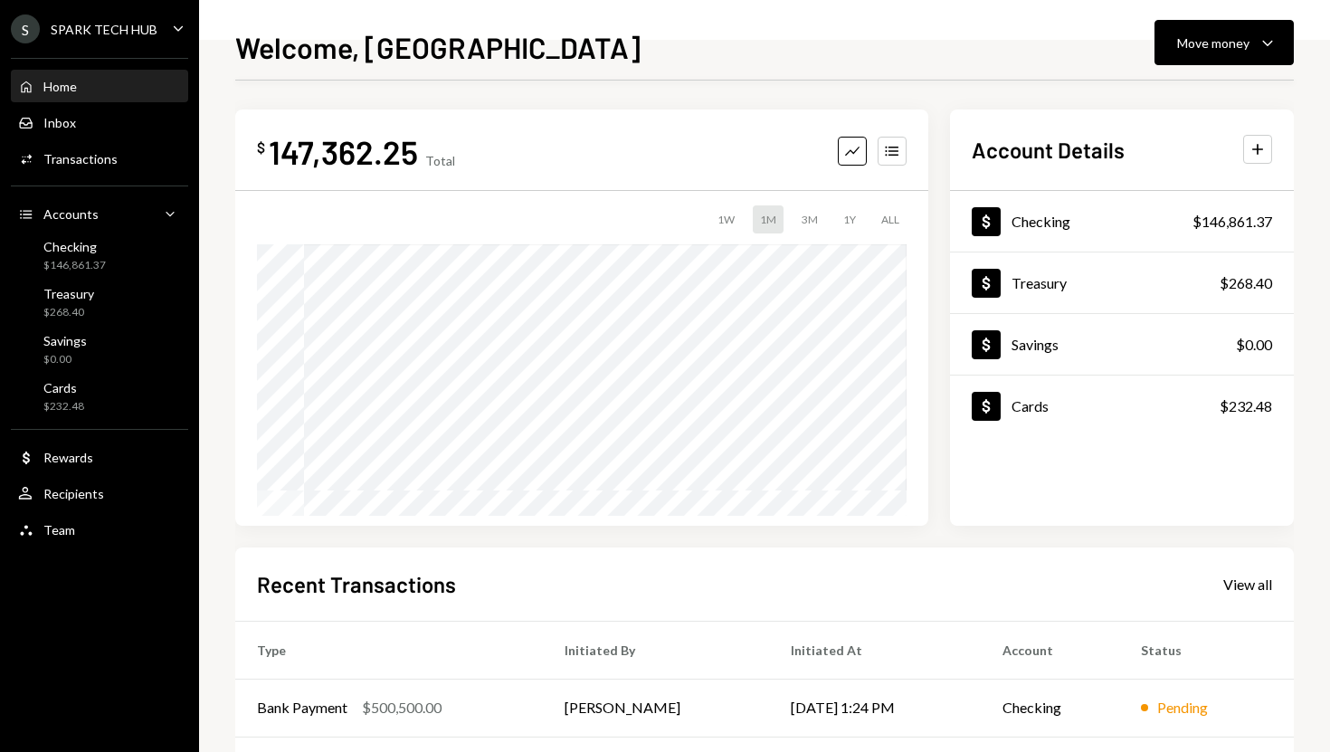
scroll to position [252, 0]
